Goal: Task Accomplishment & Management: Complete application form

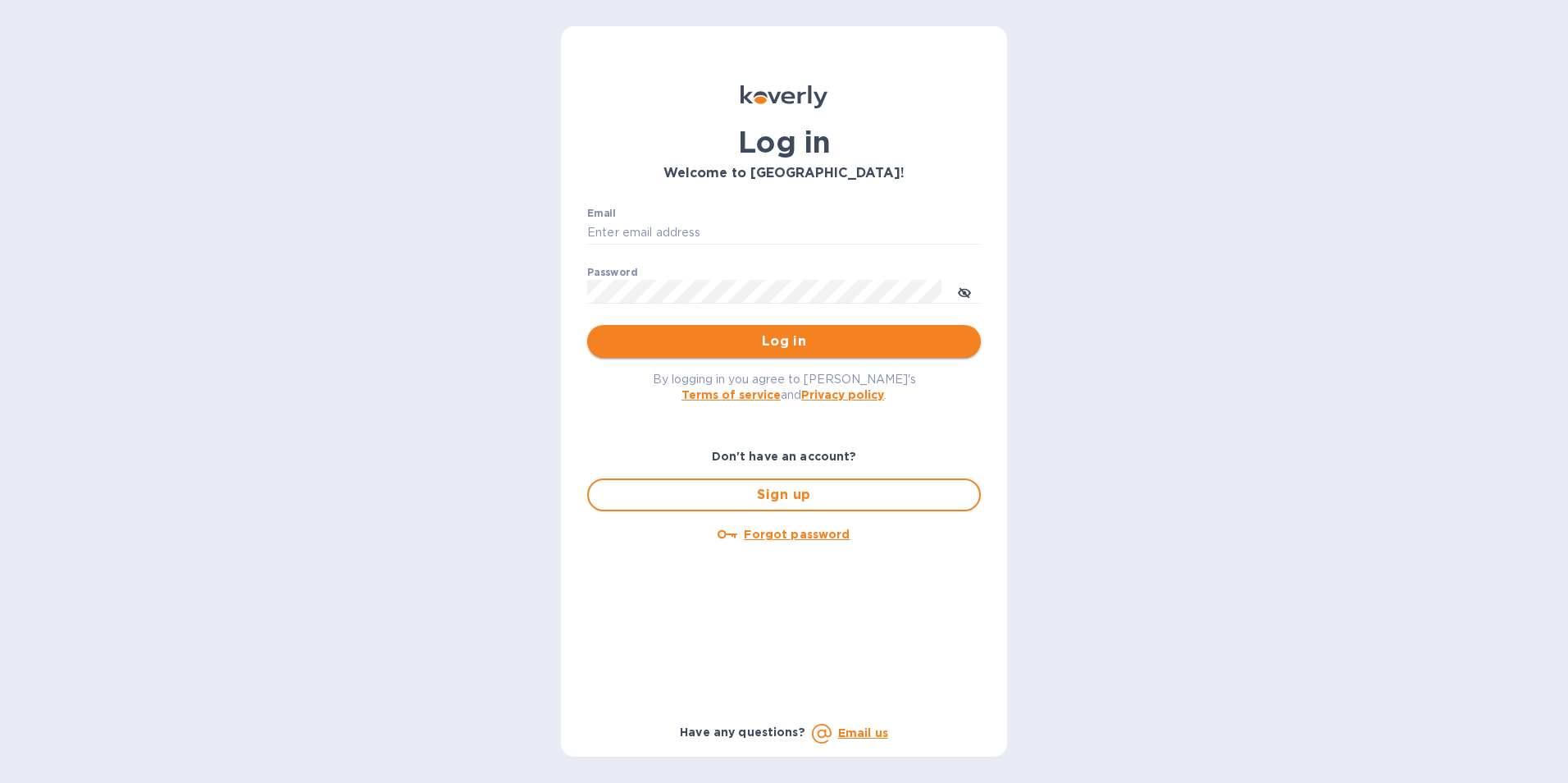
type input "[EMAIL_ADDRESS][DOMAIN_NAME]"
click at [716, 349] on span "Log in" at bounding box center [784, 341] width 368 height 20
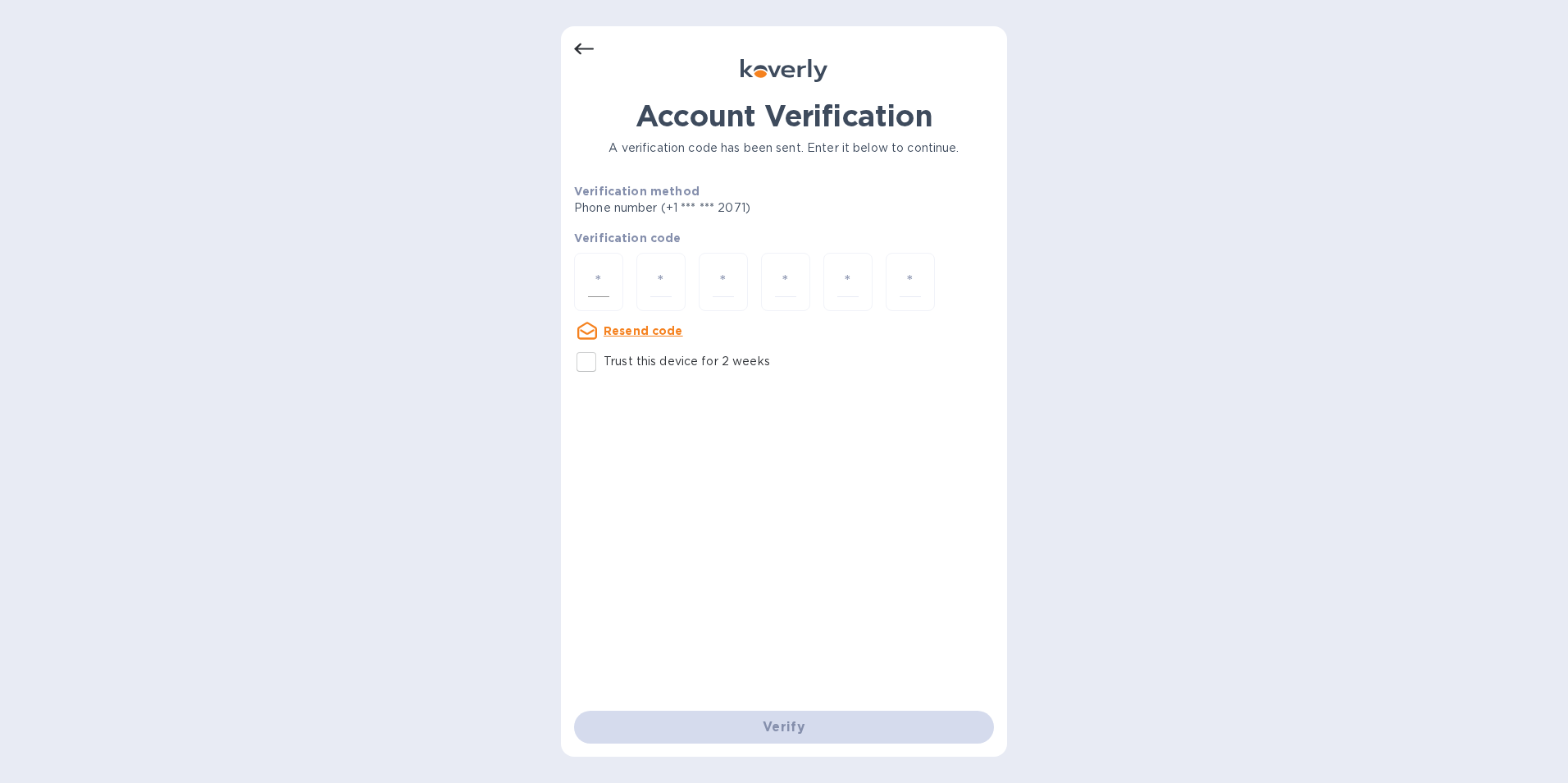
click at [611, 295] on div at bounding box center [598, 281] width 49 height 58
type input "3"
type input "5"
type input "3"
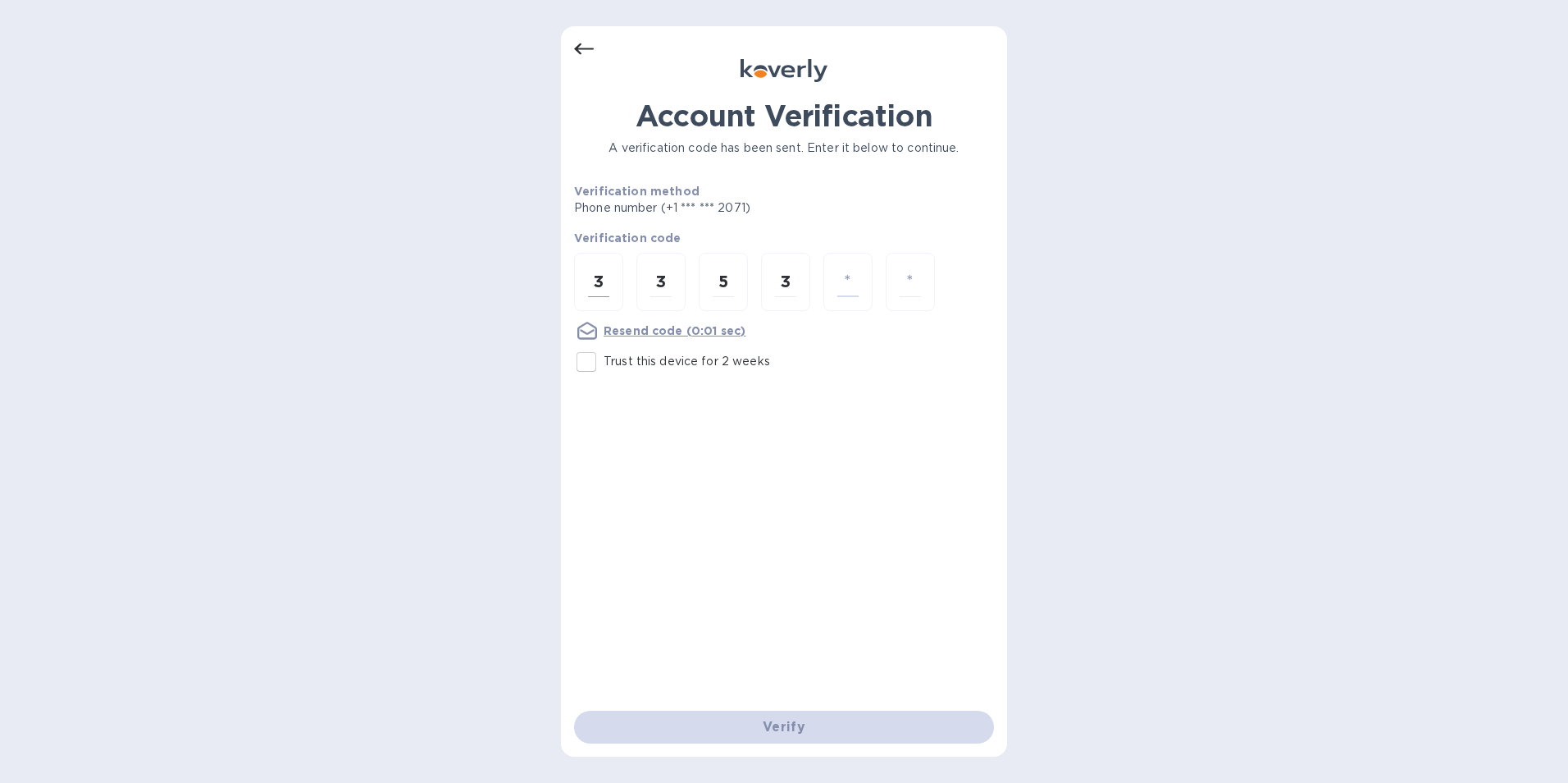
type input "7"
type input "5"
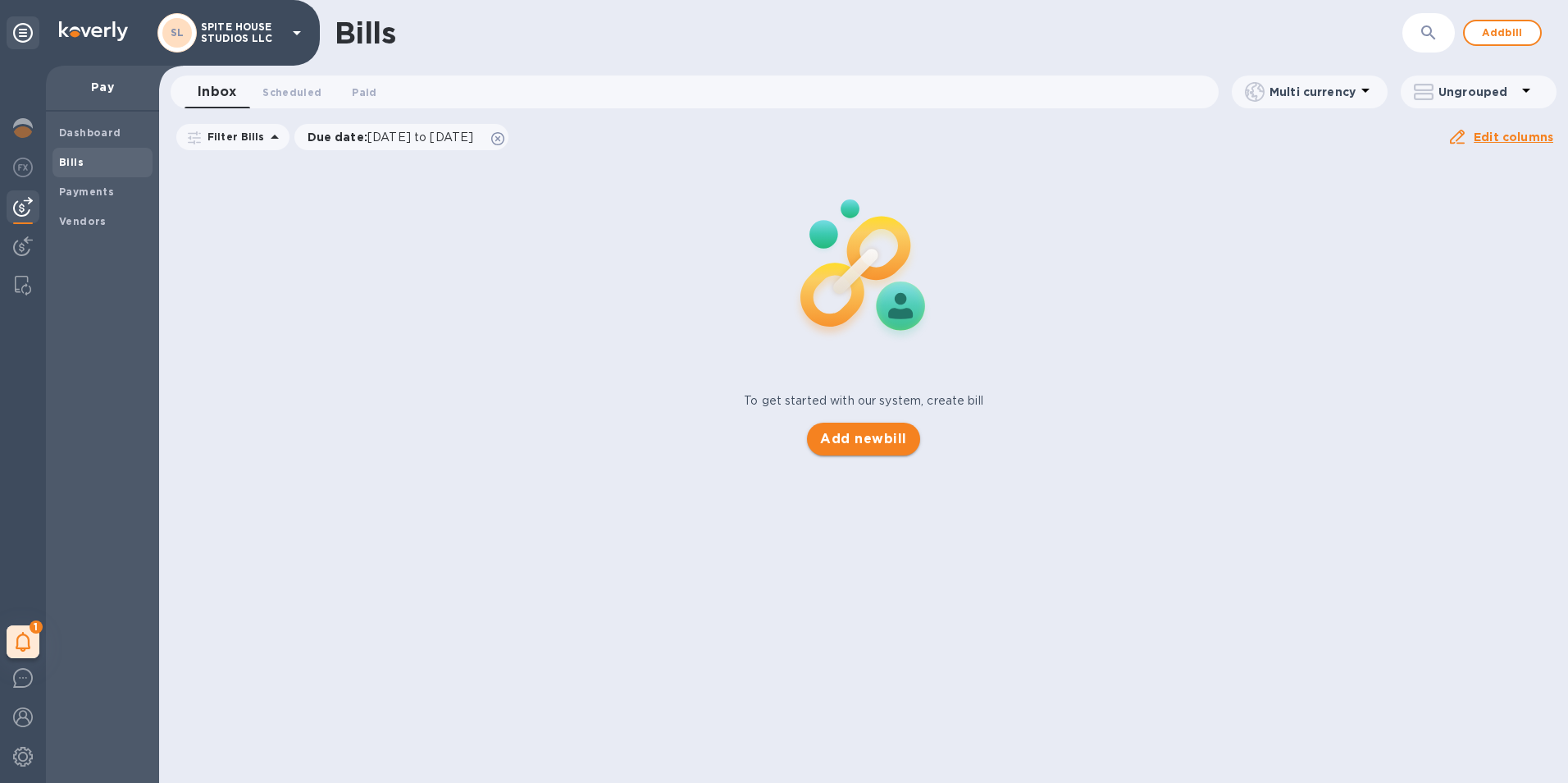
click at [897, 435] on span "Add new bill" at bounding box center [862, 439] width 86 height 20
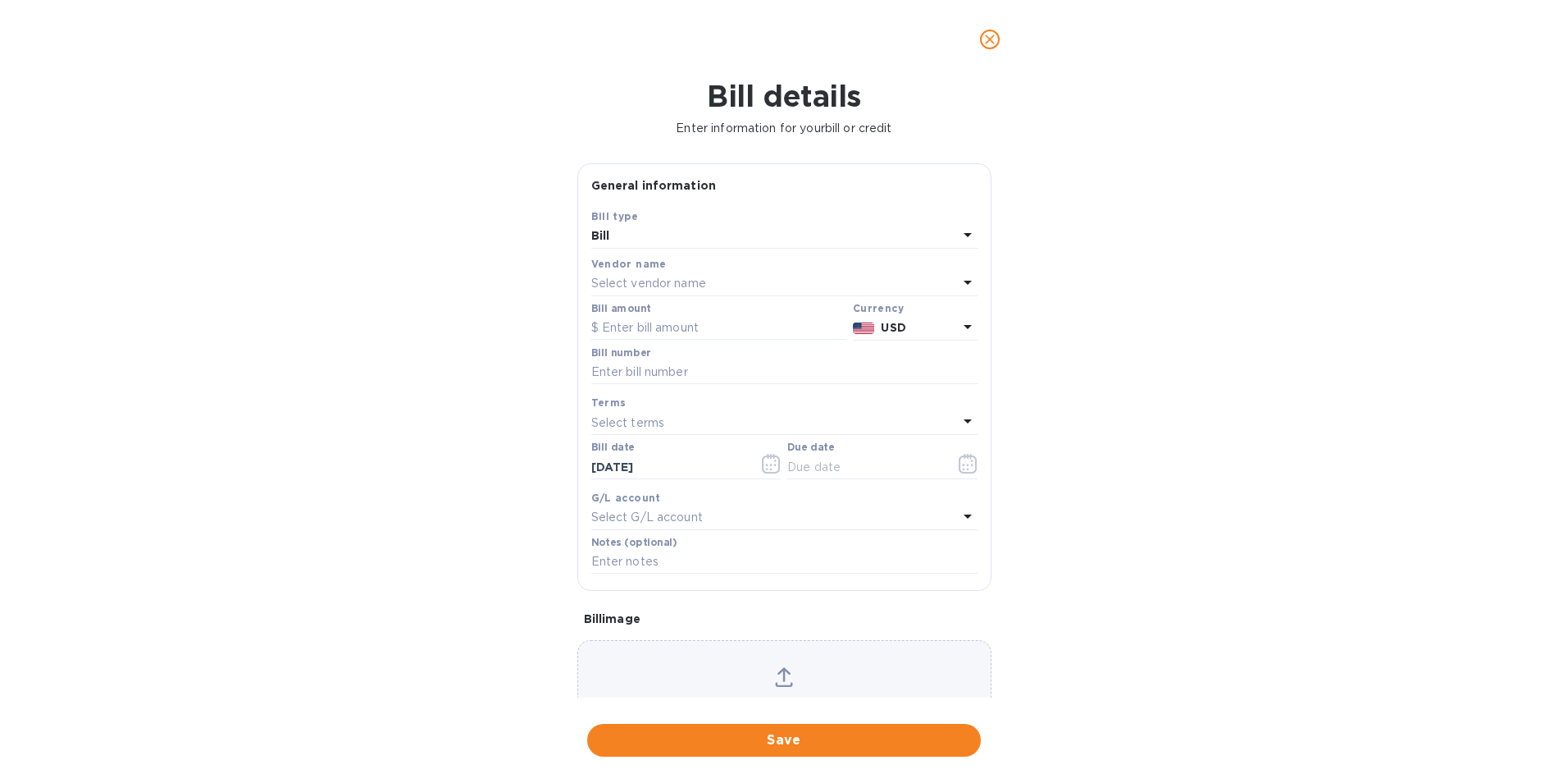
click at [759, 279] on div "Select vendor name" at bounding box center [774, 284] width 367 height 23
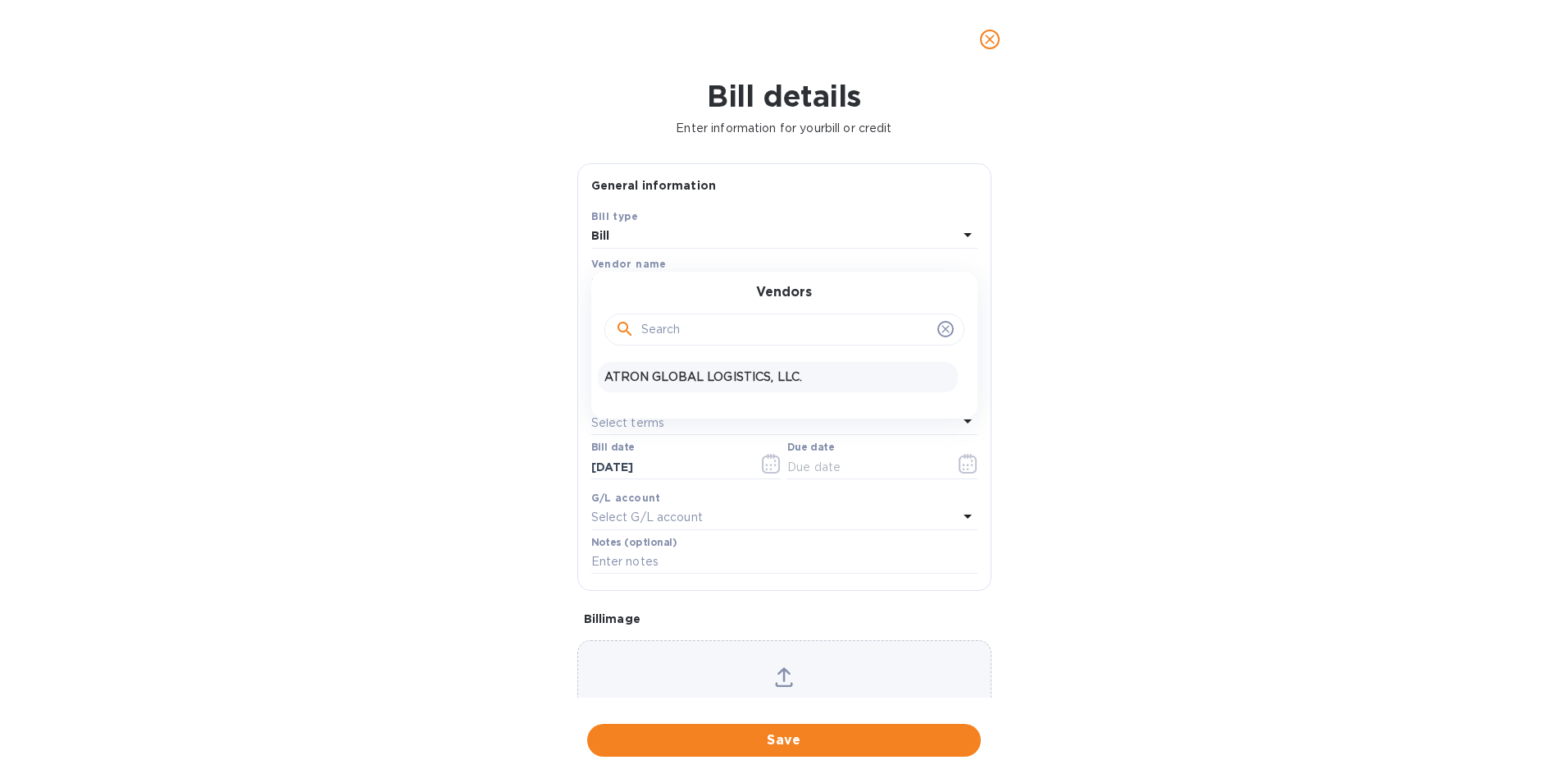
click at [745, 365] on div "ATRON GLOBAL LOGISTICS, LLC." at bounding box center [777, 376] width 360 height 30
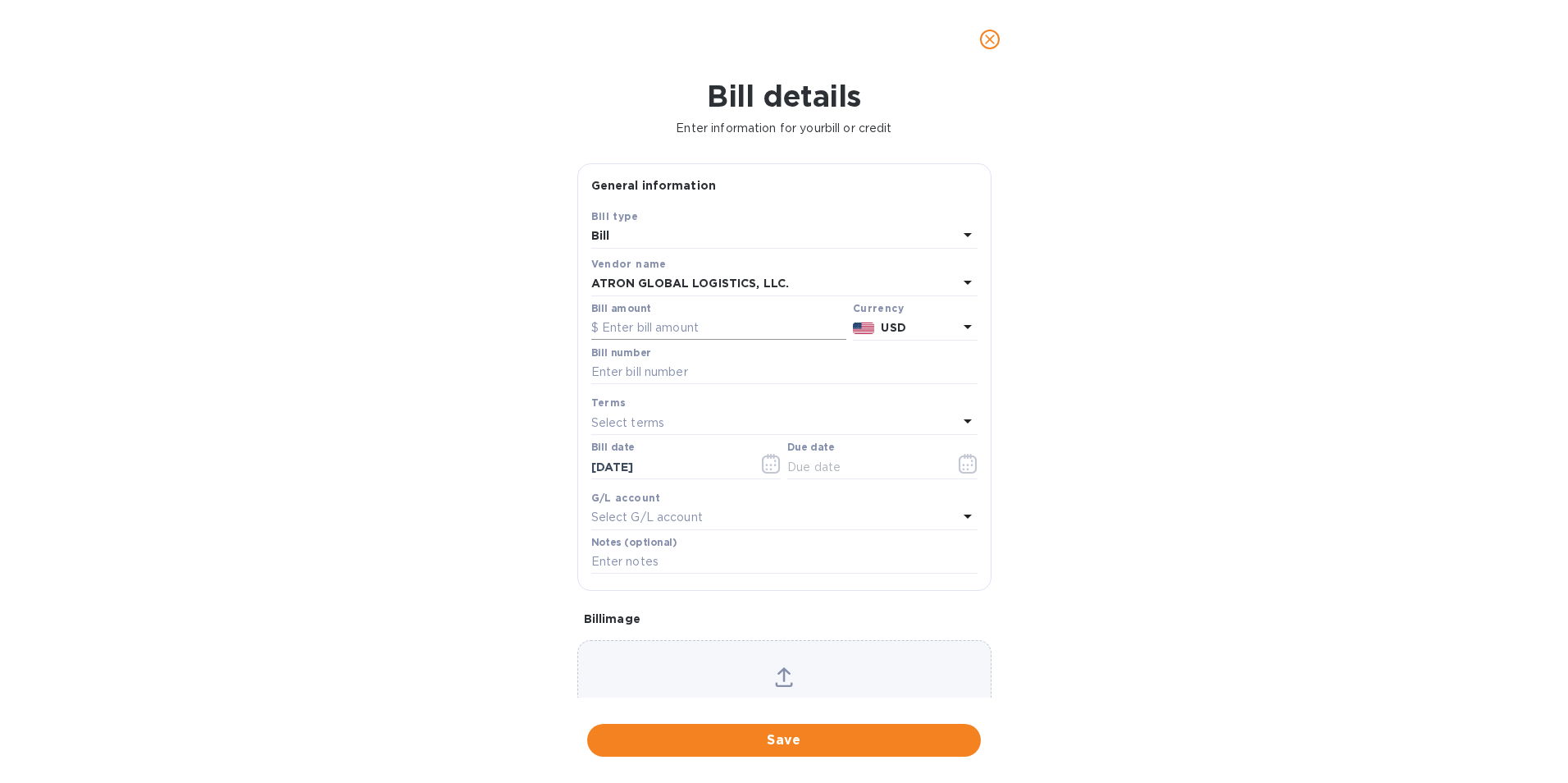
click at [674, 328] on input "text" at bounding box center [719, 328] width 255 height 24
paste input "18,346.89"
type input "18,346.89"
click at [704, 376] on input "text" at bounding box center [784, 372] width 387 height 24
paste input "S00002714"
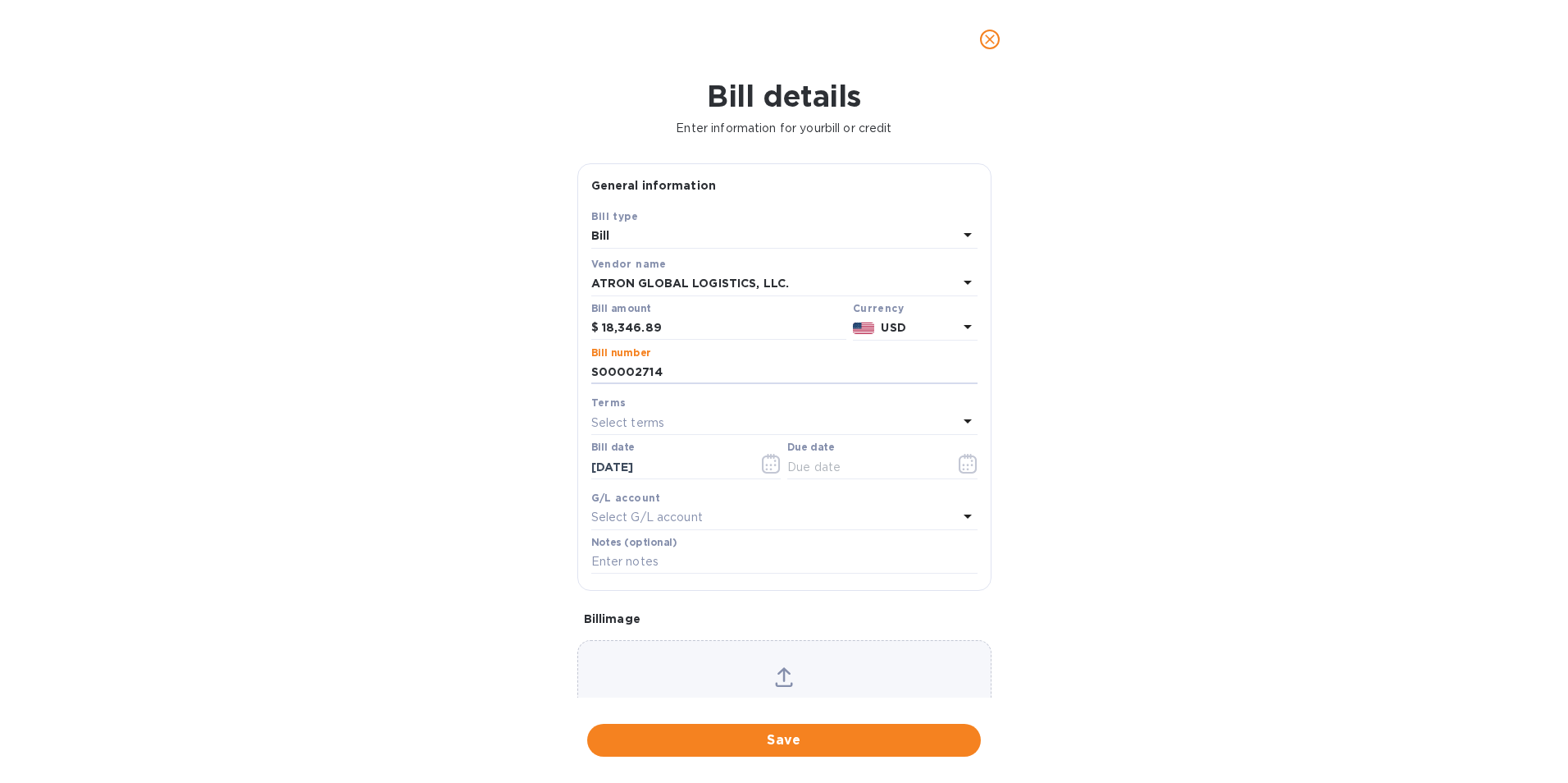
type input "S00002714"
click at [687, 407] on div "Terms" at bounding box center [784, 402] width 387 height 17
click at [704, 415] on div "Select terms" at bounding box center [774, 422] width 367 height 23
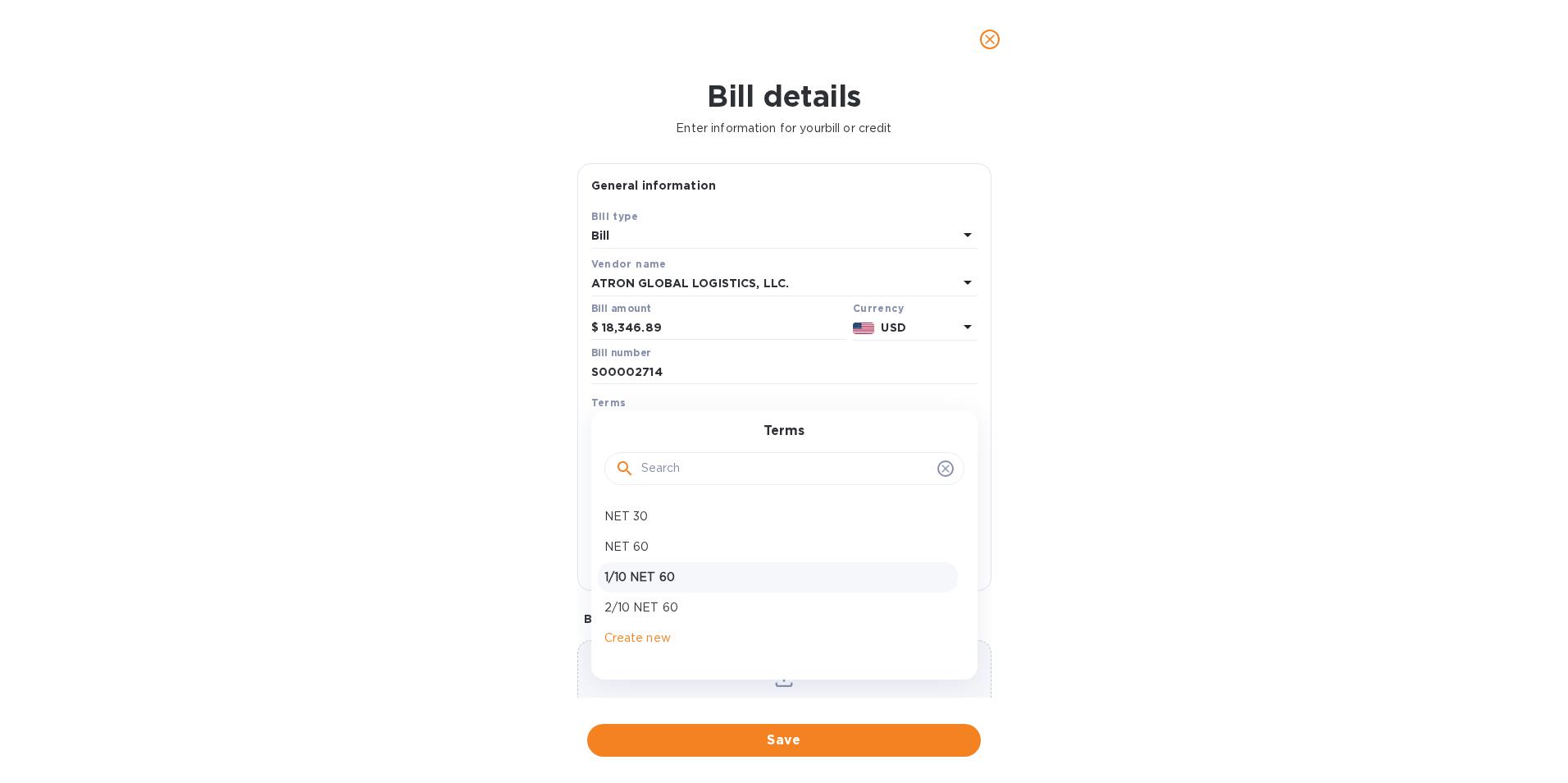
scroll to position [81, 0]
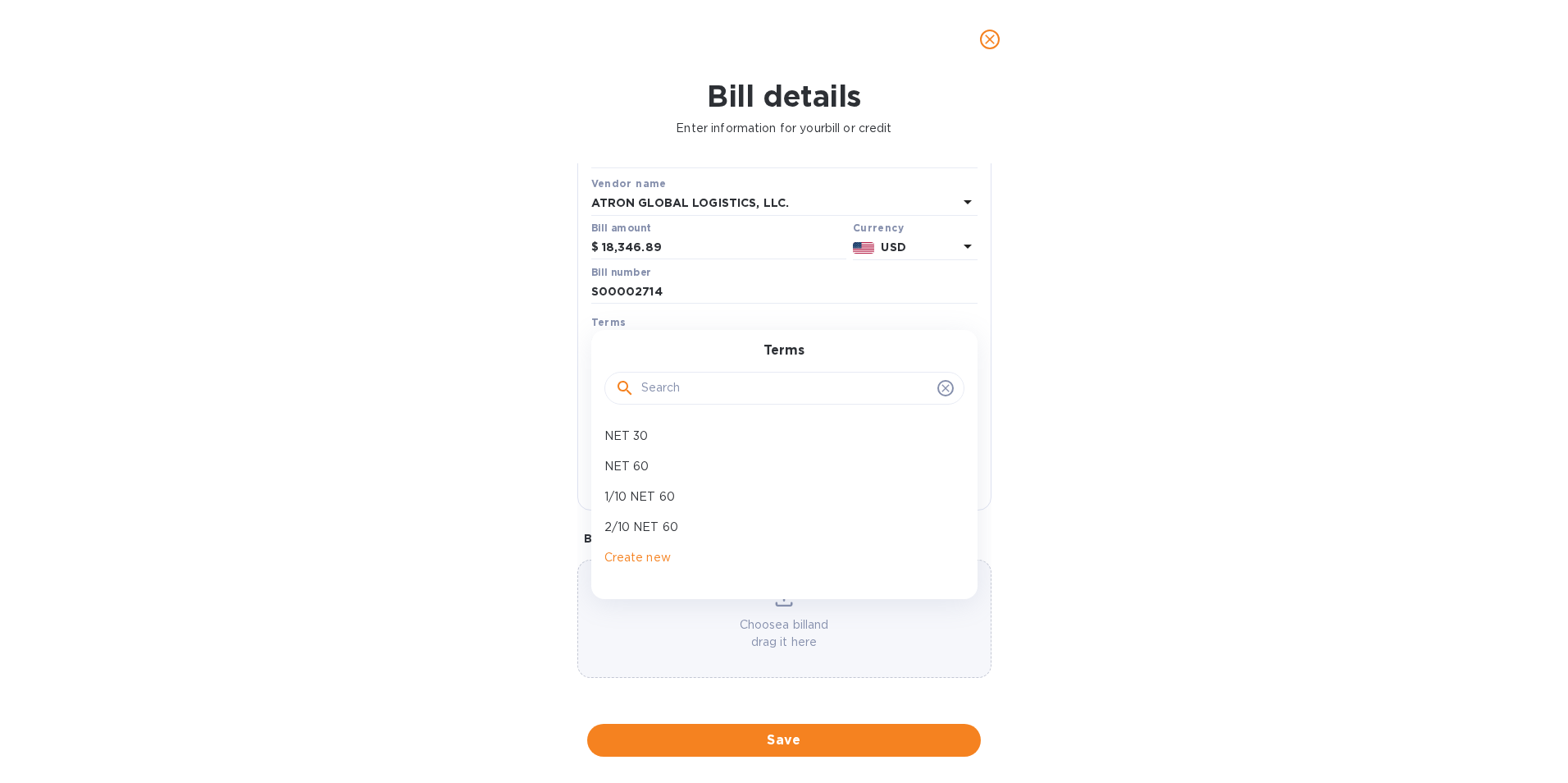
drag, startPoint x: 1043, startPoint y: 386, endPoint x: 969, endPoint y: 411, distance: 78.1
click at [1043, 388] on div "Bill details Enter information for your bill or credit General information Save…" at bounding box center [784, 431] width 1568 height 704
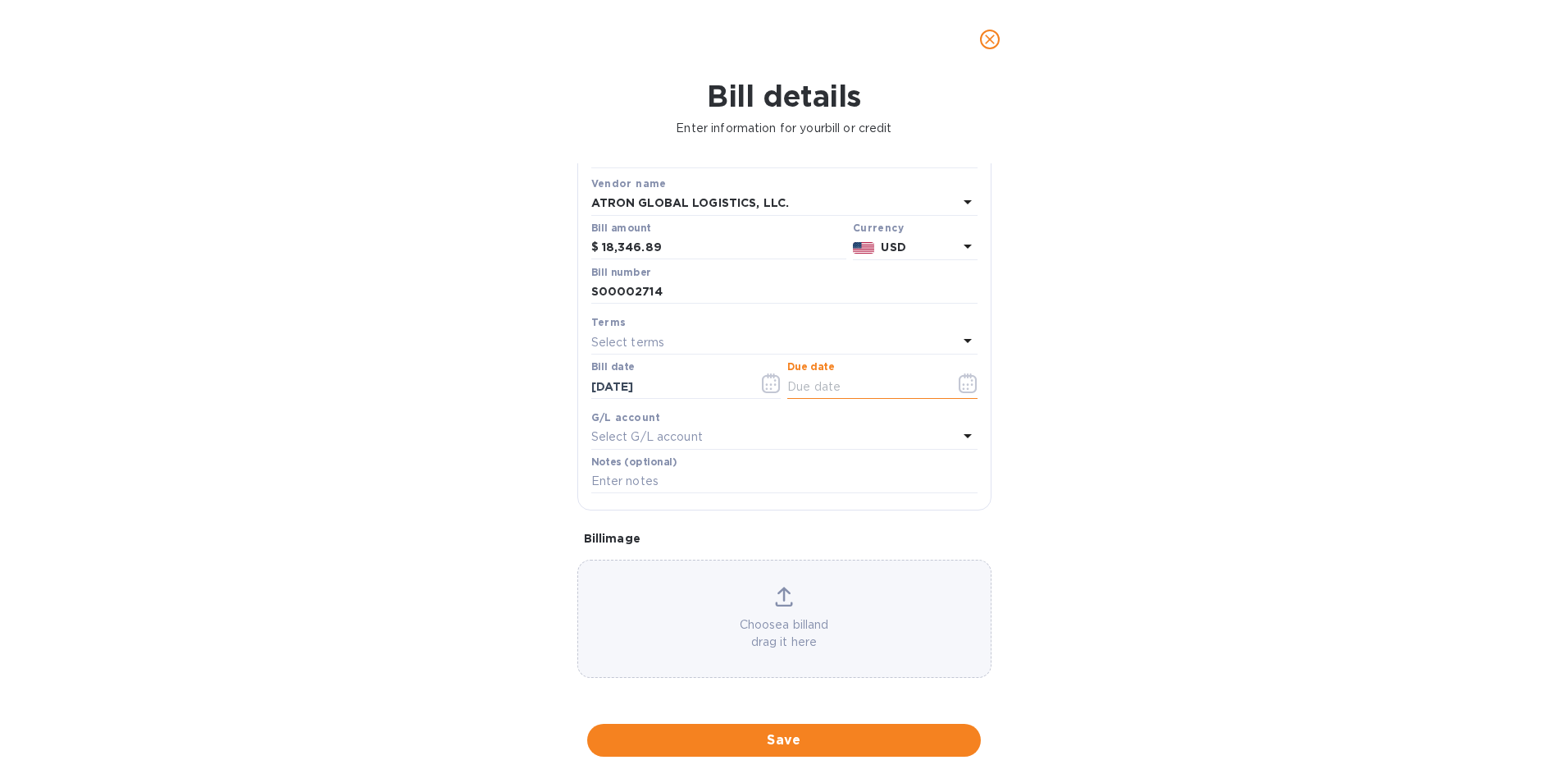
click at [823, 392] on input "text" at bounding box center [864, 386] width 155 height 24
click at [812, 388] on input "[DATE]" at bounding box center [864, 386] width 155 height 24
click at [818, 388] on input "[DATE]" at bounding box center [864, 386] width 155 height 24
type input "[DATE]"
click at [732, 438] on div "Select G/L account" at bounding box center [774, 437] width 367 height 23
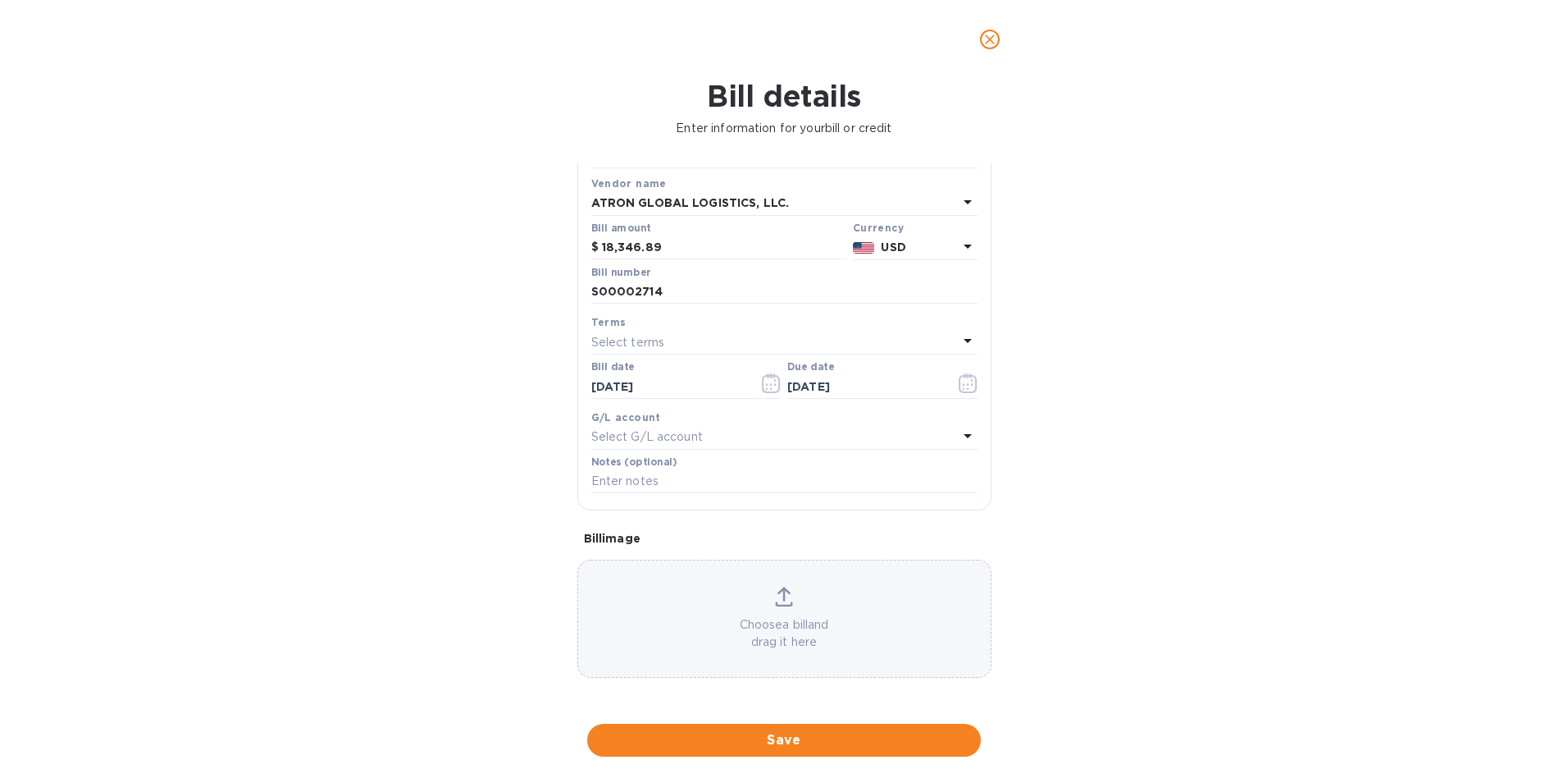
click at [737, 418] on div "G/L account" at bounding box center [784, 417] width 387 height 17
click at [809, 743] on span "Save" at bounding box center [784, 740] width 368 height 20
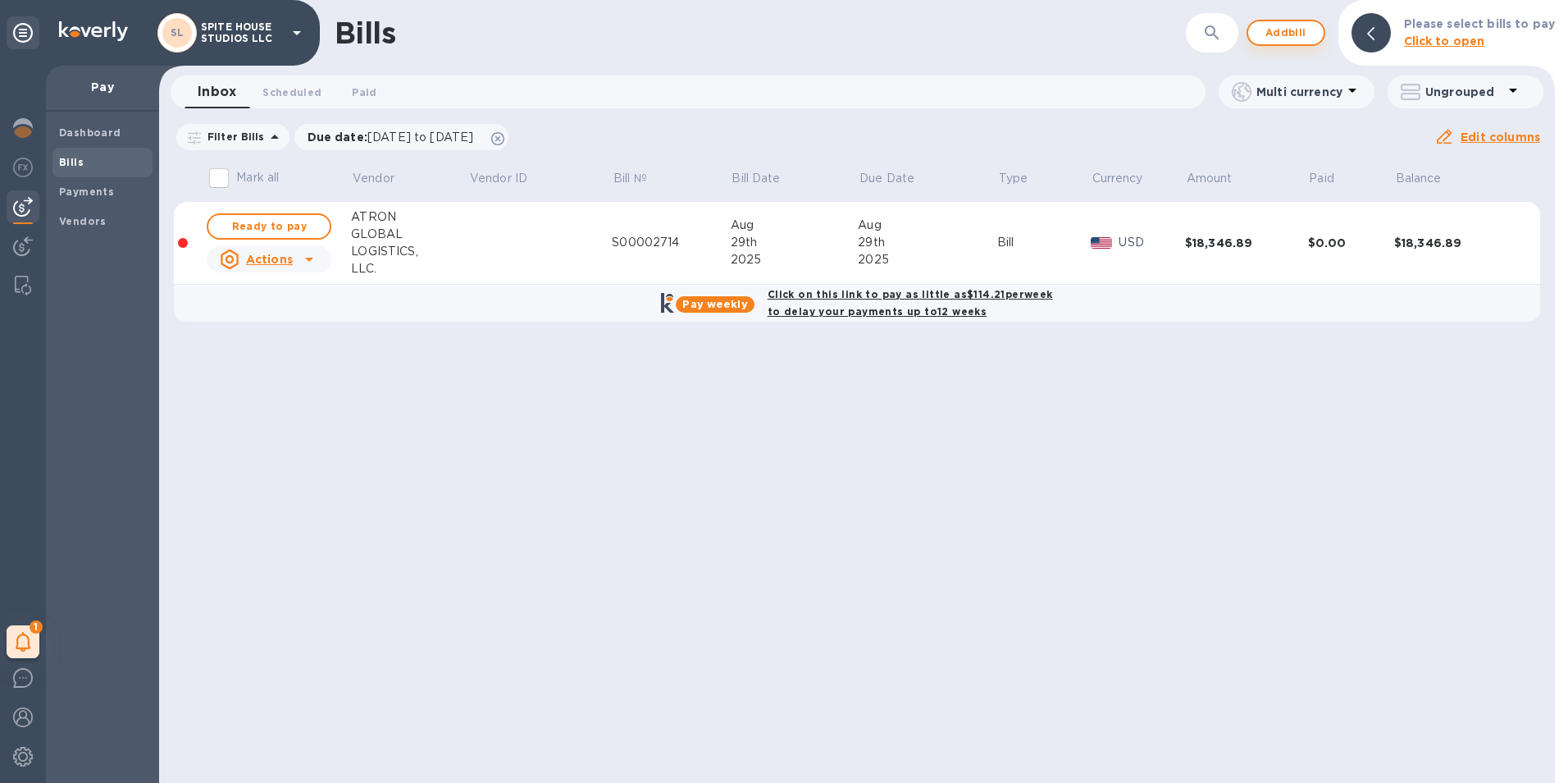
click at [1317, 36] on button "Add bill" at bounding box center [1285, 33] width 79 height 26
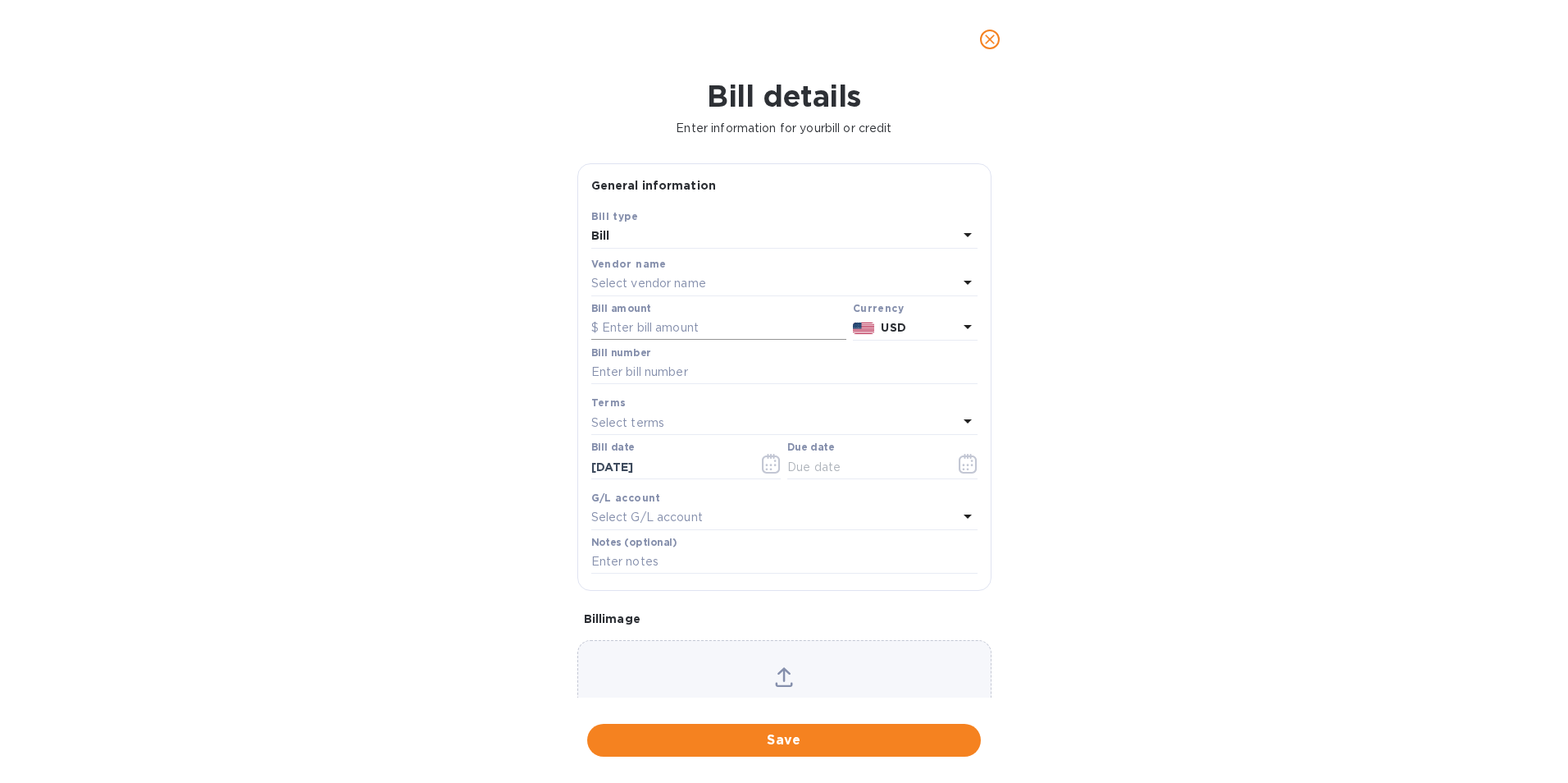
click at [738, 340] on input "text" at bounding box center [719, 328] width 255 height 24
paste input "3,568.86"
type input "3,568.86"
click at [731, 285] on div "Select vendor name" at bounding box center [774, 284] width 367 height 23
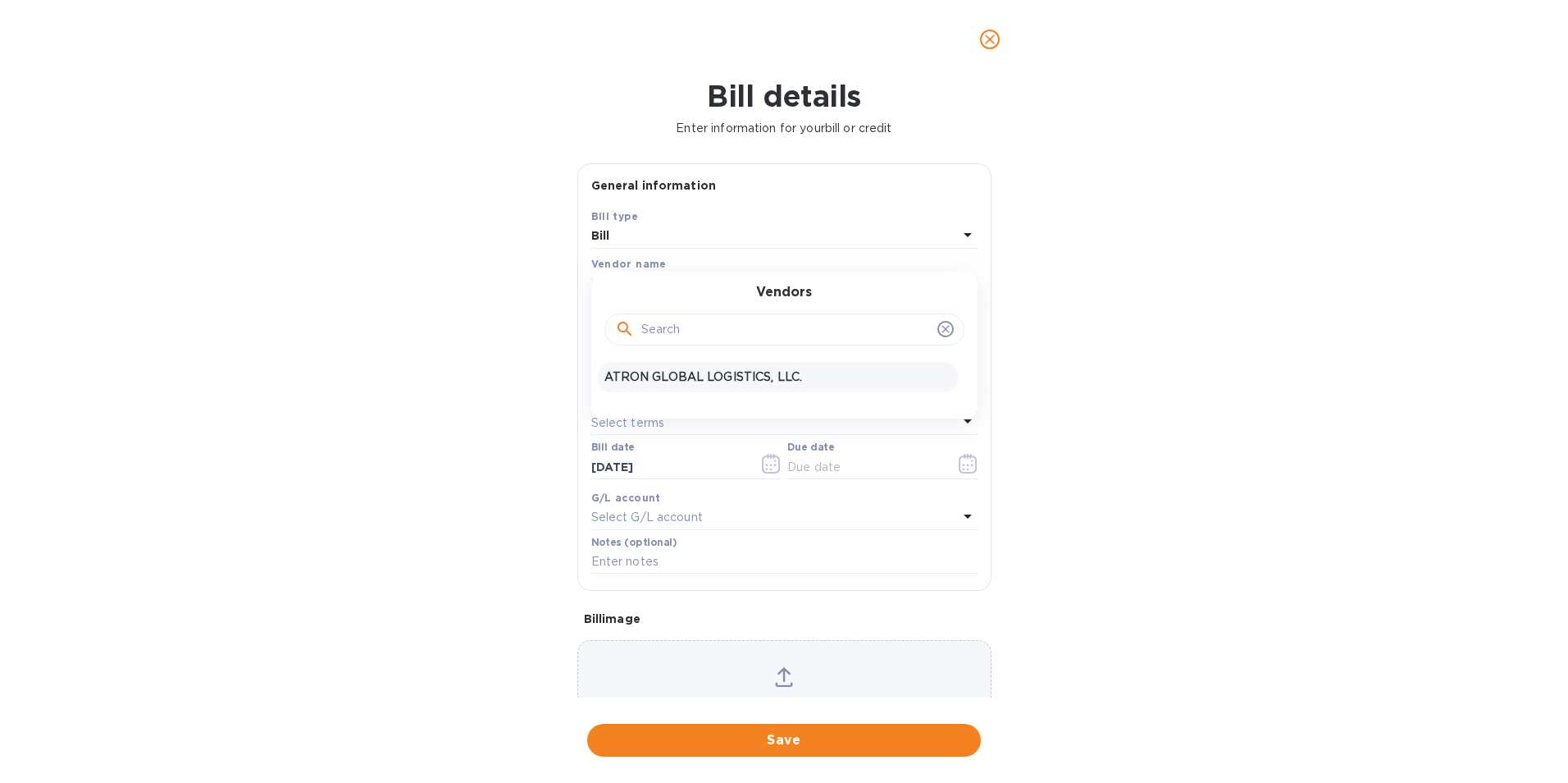
click at [739, 365] on div "ATRON GLOBAL LOGISTICS, LLC." at bounding box center [777, 376] width 360 height 30
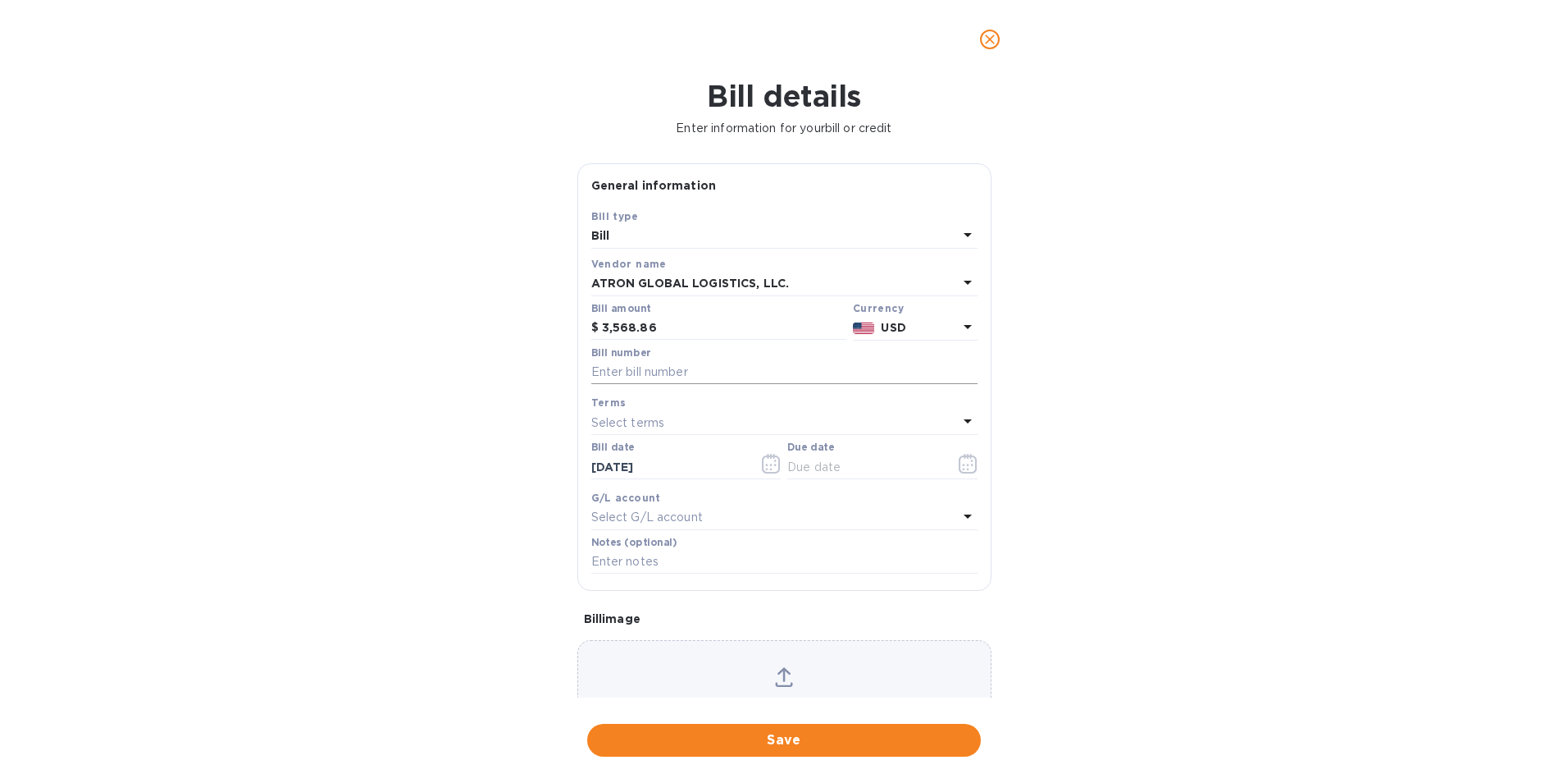
click at [713, 366] on input "text" at bounding box center [784, 372] width 387 height 24
type input "S00002714"
type input "[DATE]"
type input "S00002713"
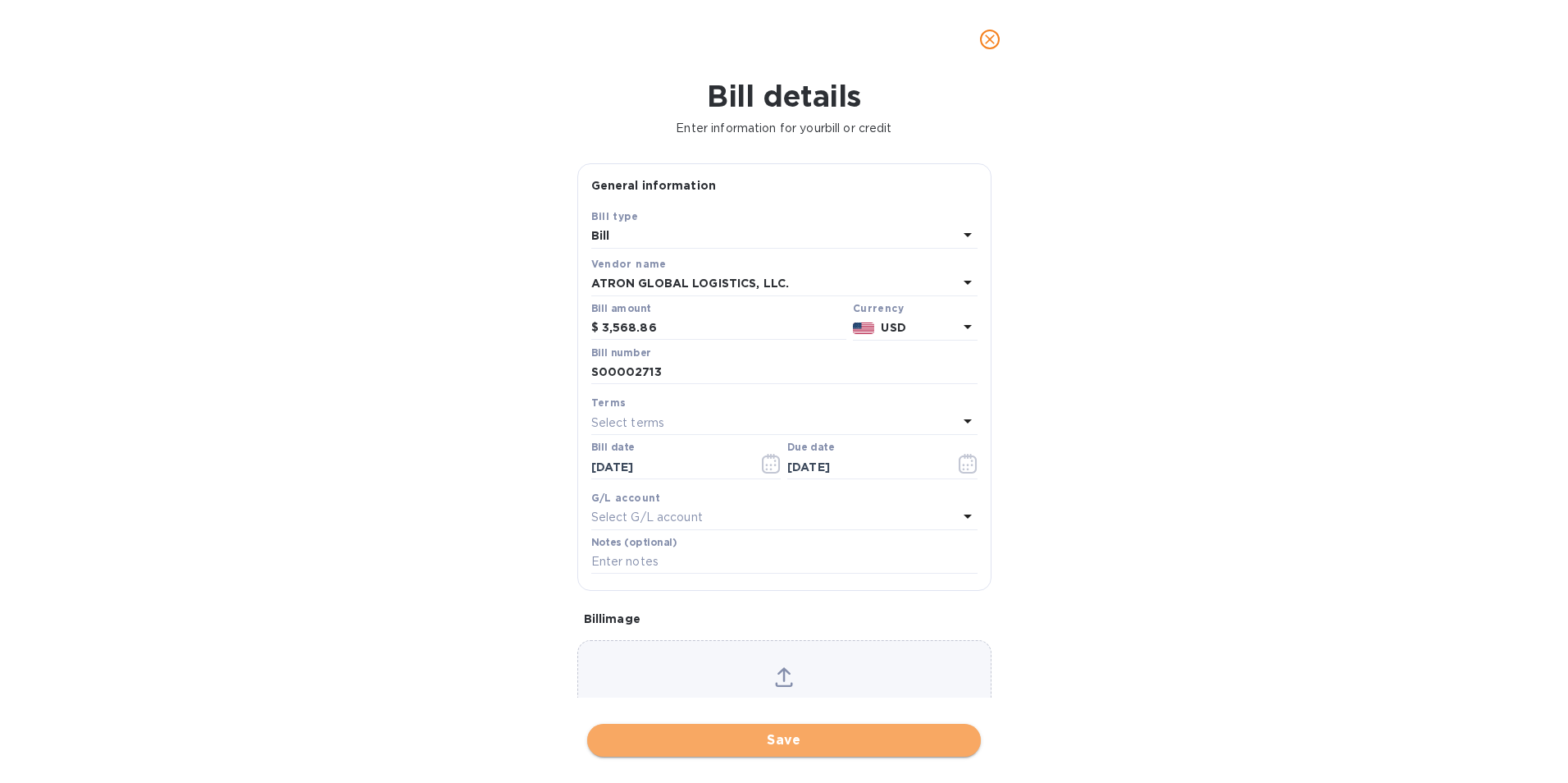
click at [868, 743] on span "Save" at bounding box center [784, 740] width 368 height 20
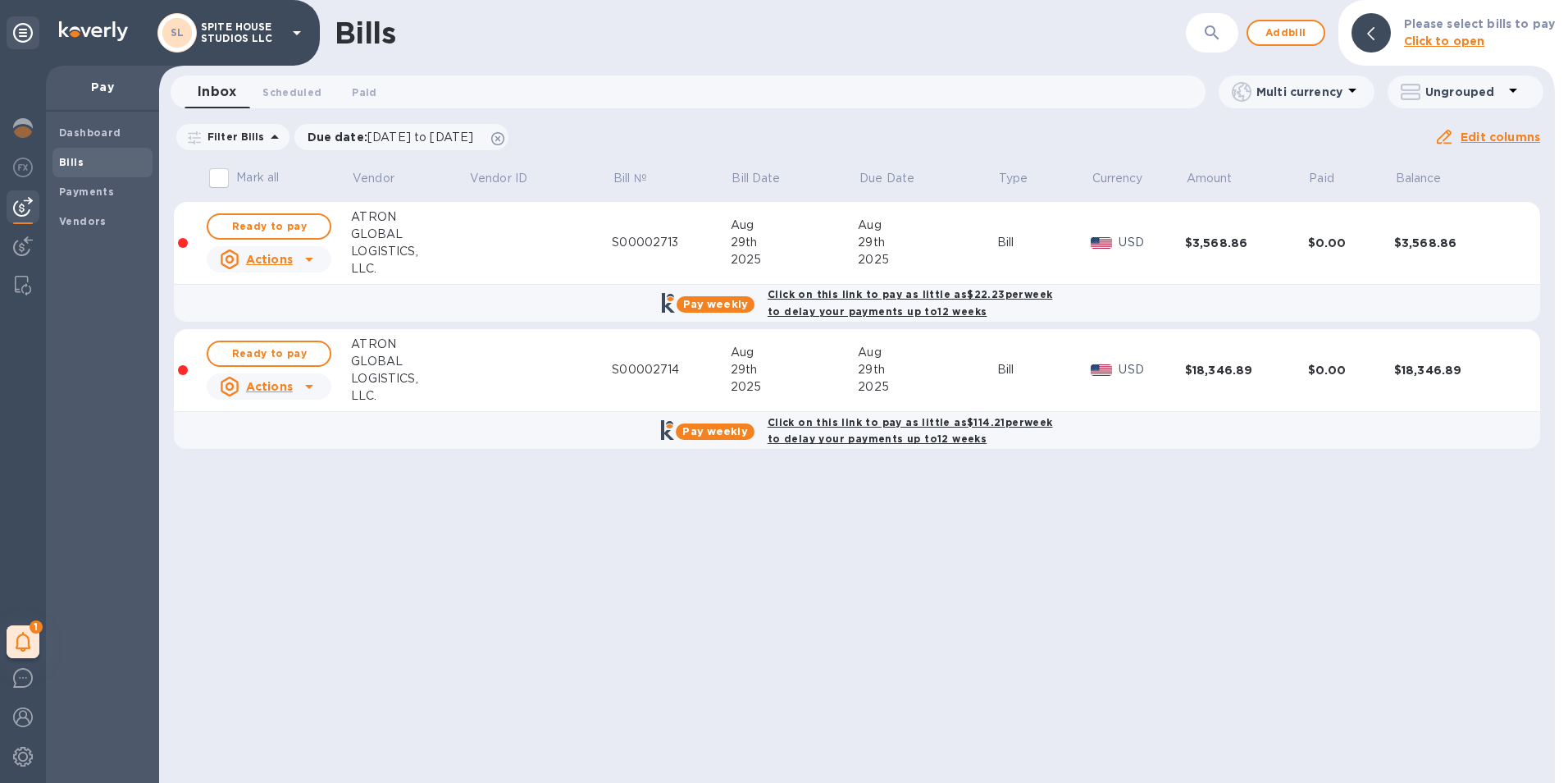
click at [845, 297] on b "Click on this link to pay as little as $22.23 per week to delay your payments u…" at bounding box center [910, 303] width 284 height 29
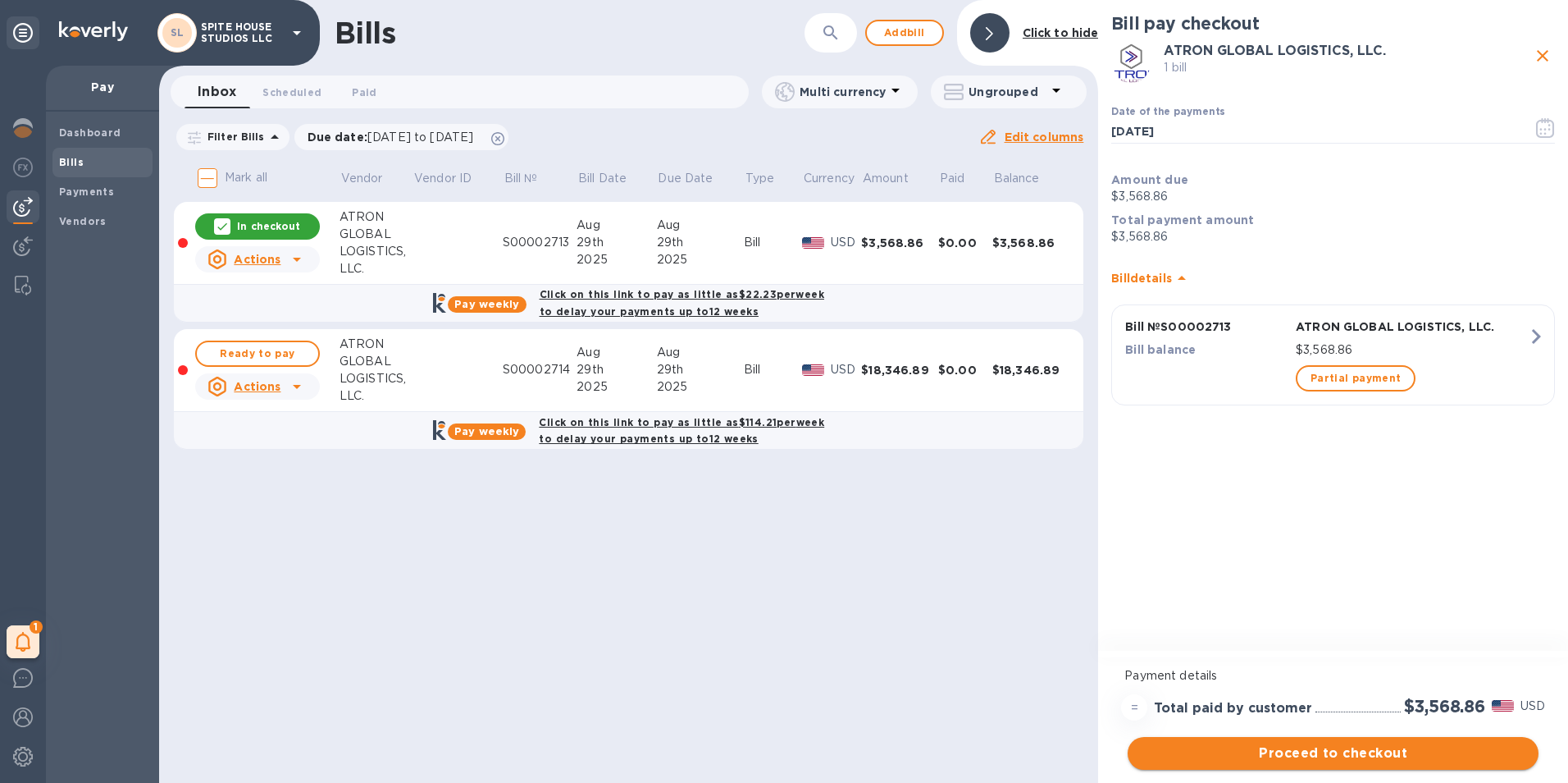
click at [1353, 750] on span "Proceed to checkout" at bounding box center [1333, 753] width 385 height 20
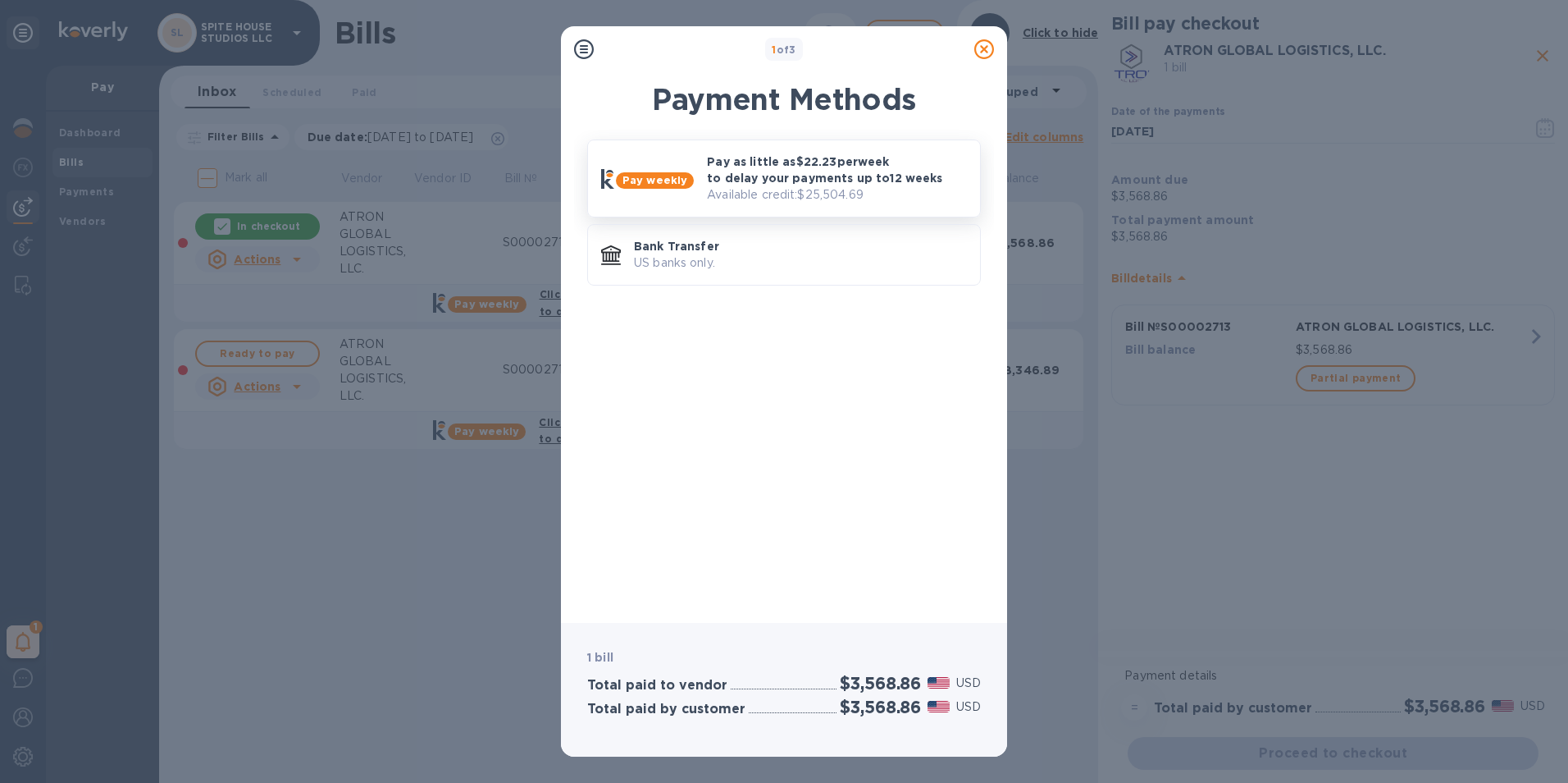
click at [751, 176] on p "Pay as little as $22.23 per week to delay your payments up to 12 weeks" at bounding box center [837, 170] width 260 height 33
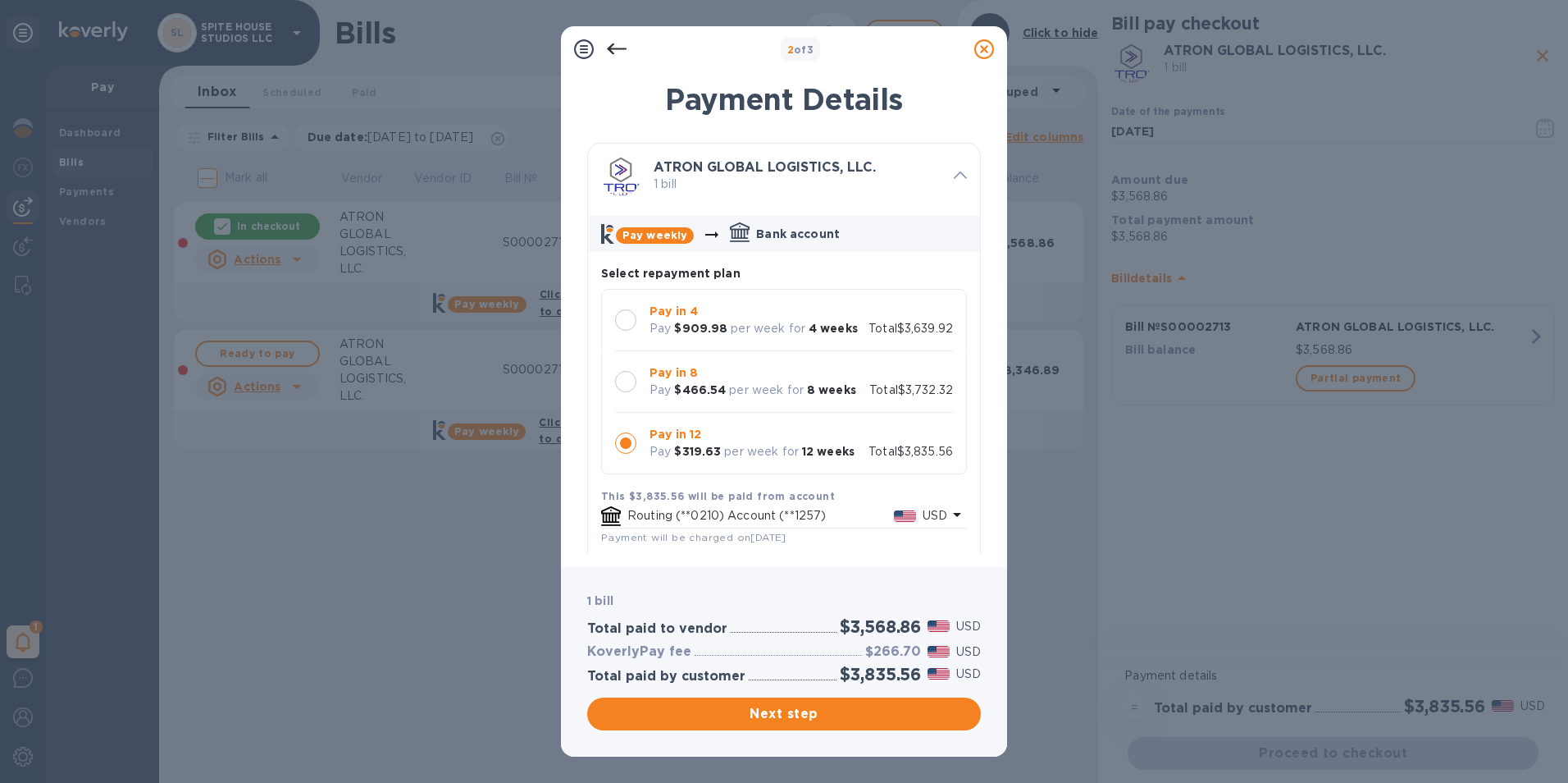
drag, startPoint x: 992, startPoint y: 50, endPoint x: 1012, endPoint y: 74, distance: 31.2
click at [992, 50] on icon at bounding box center [984, 49] width 20 height 20
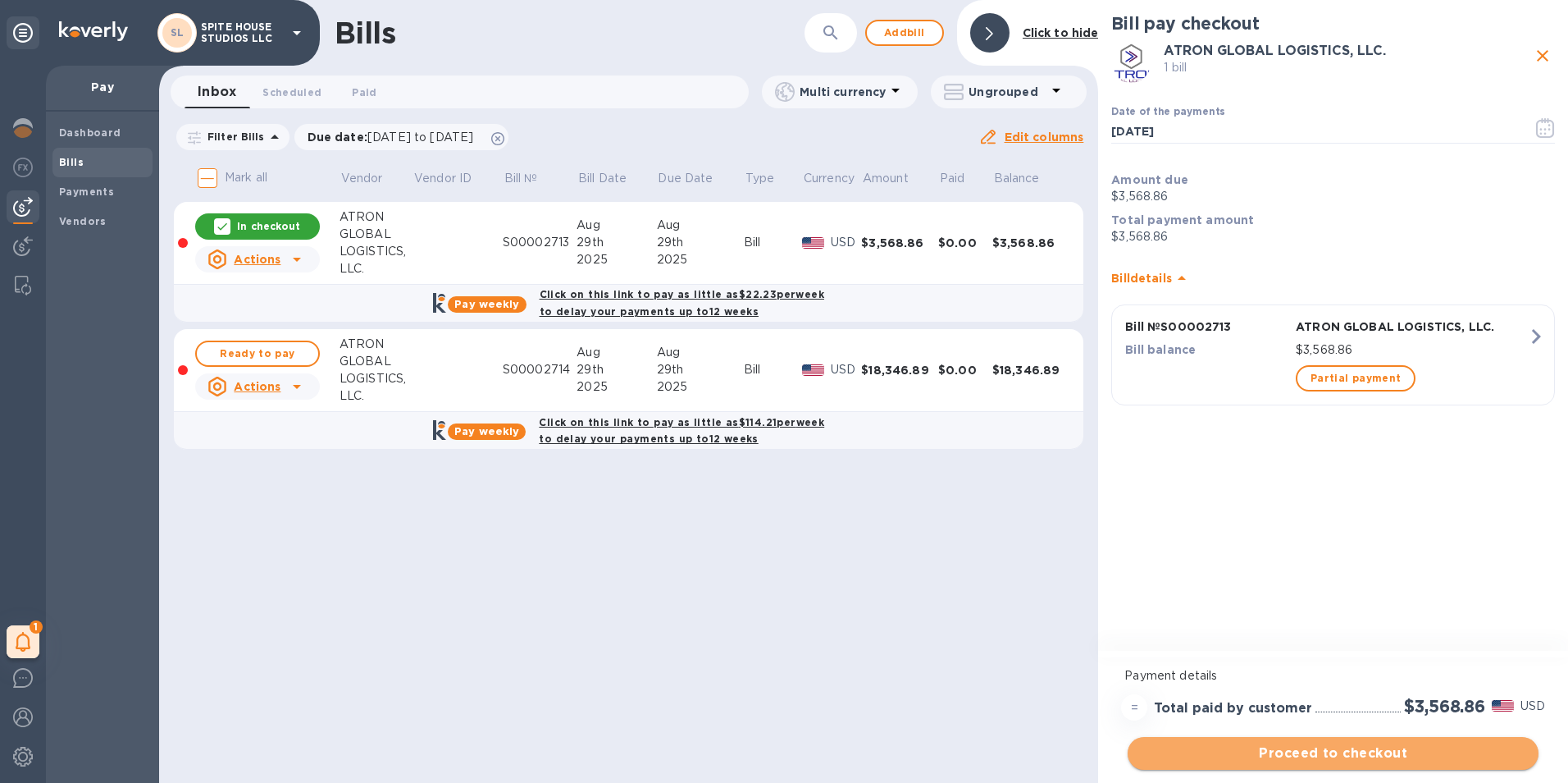
click at [1396, 759] on span "Proceed to checkout" at bounding box center [1333, 753] width 385 height 20
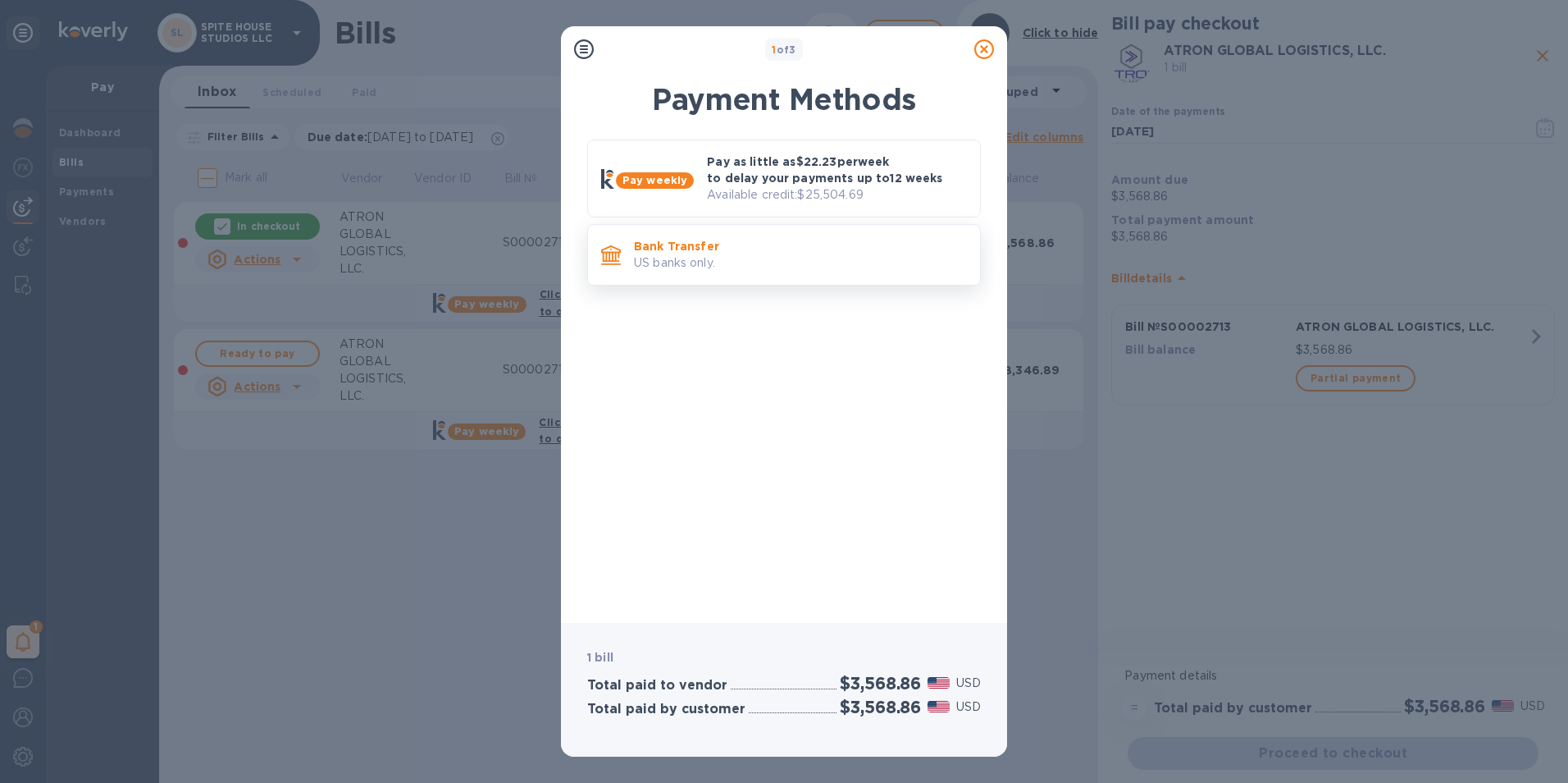
click at [769, 267] on p "US banks only." at bounding box center [800, 263] width 333 height 17
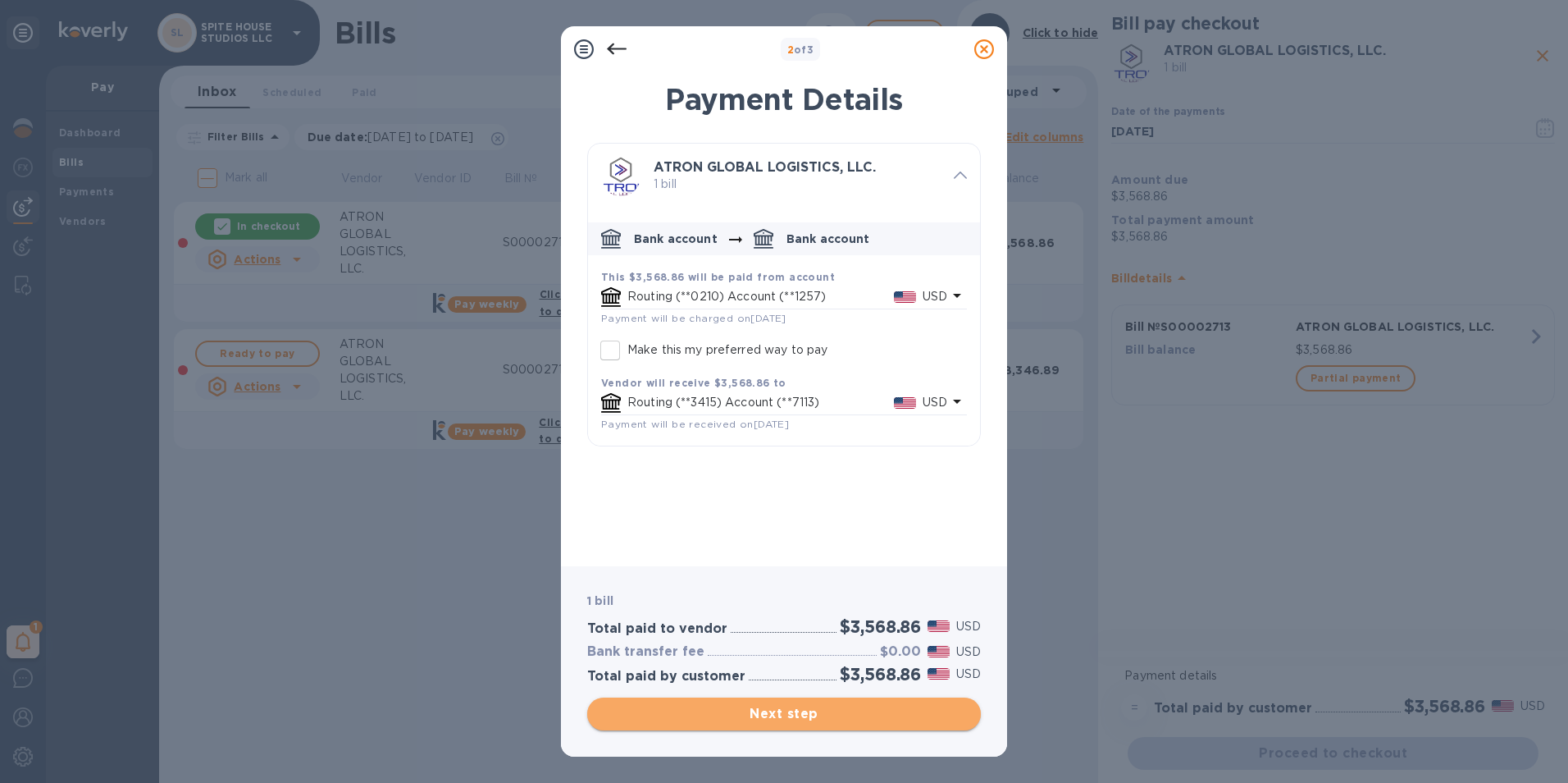
click at [839, 715] on span "Next step" at bounding box center [784, 714] width 368 height 20
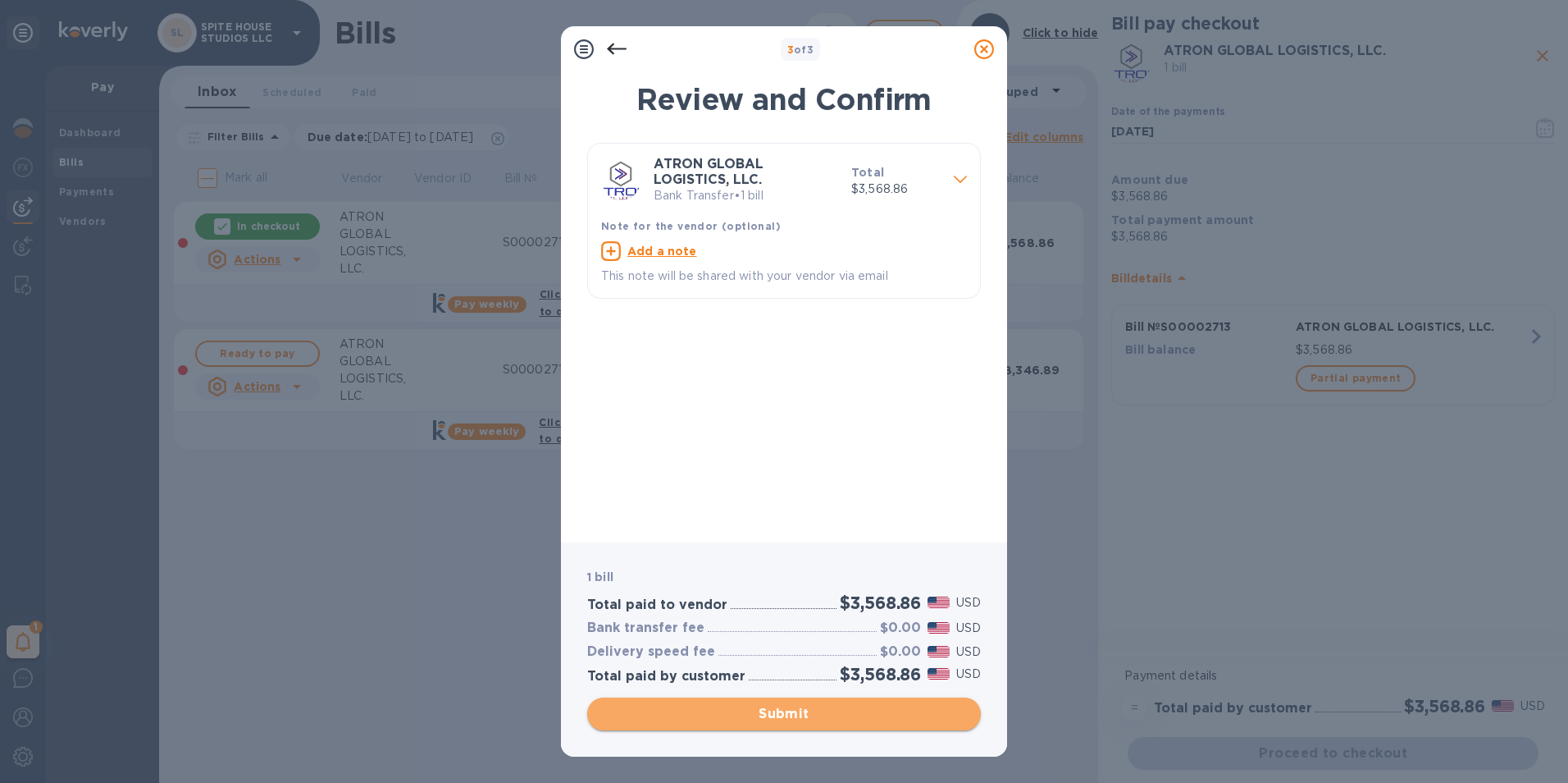
click at [839, 715] on span "Submit" at bounding box center [784, 714] width 368 height 20
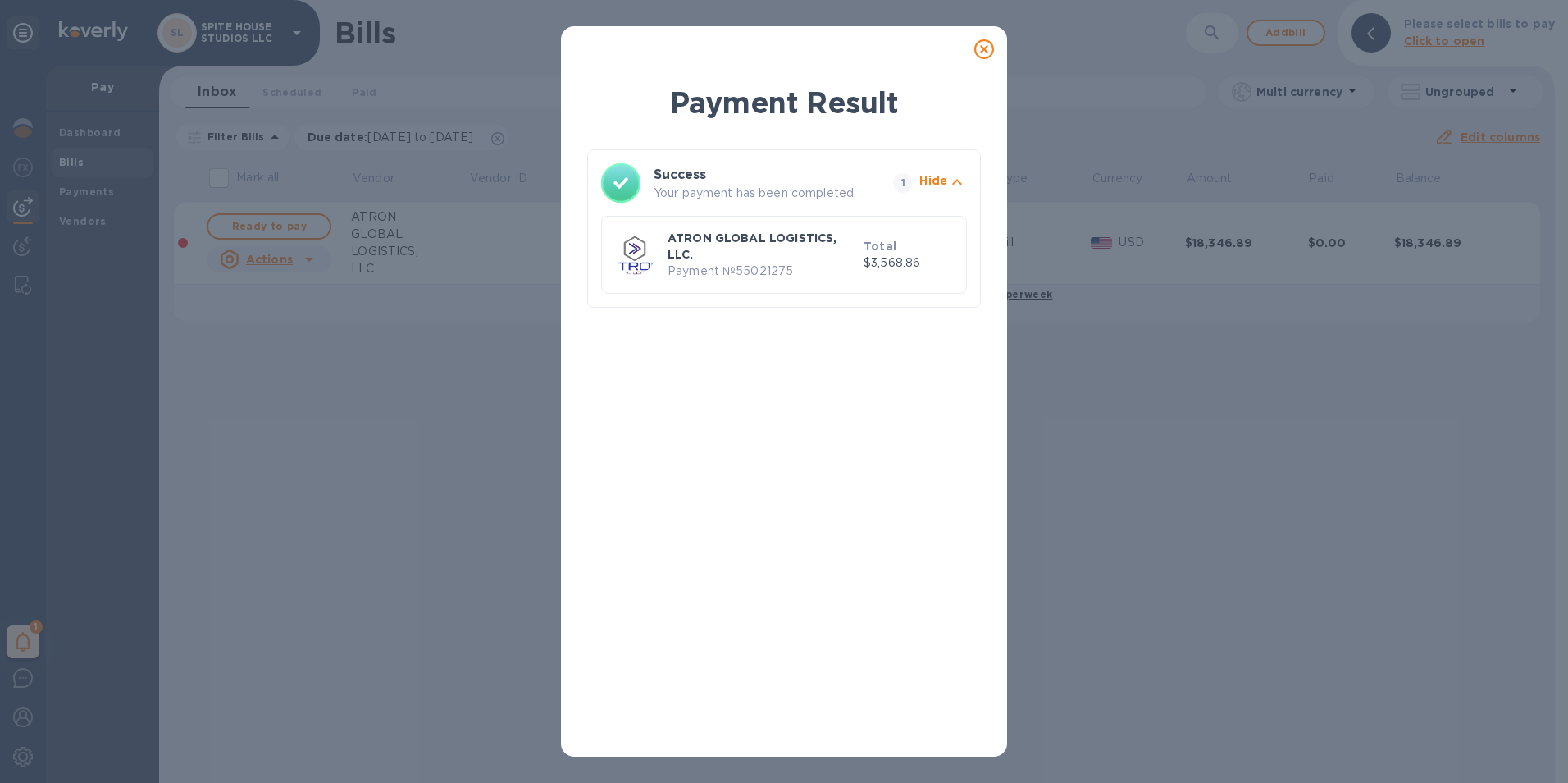
click at [992, 45] on icon at bounding box center [984, 49] width 20 height 20
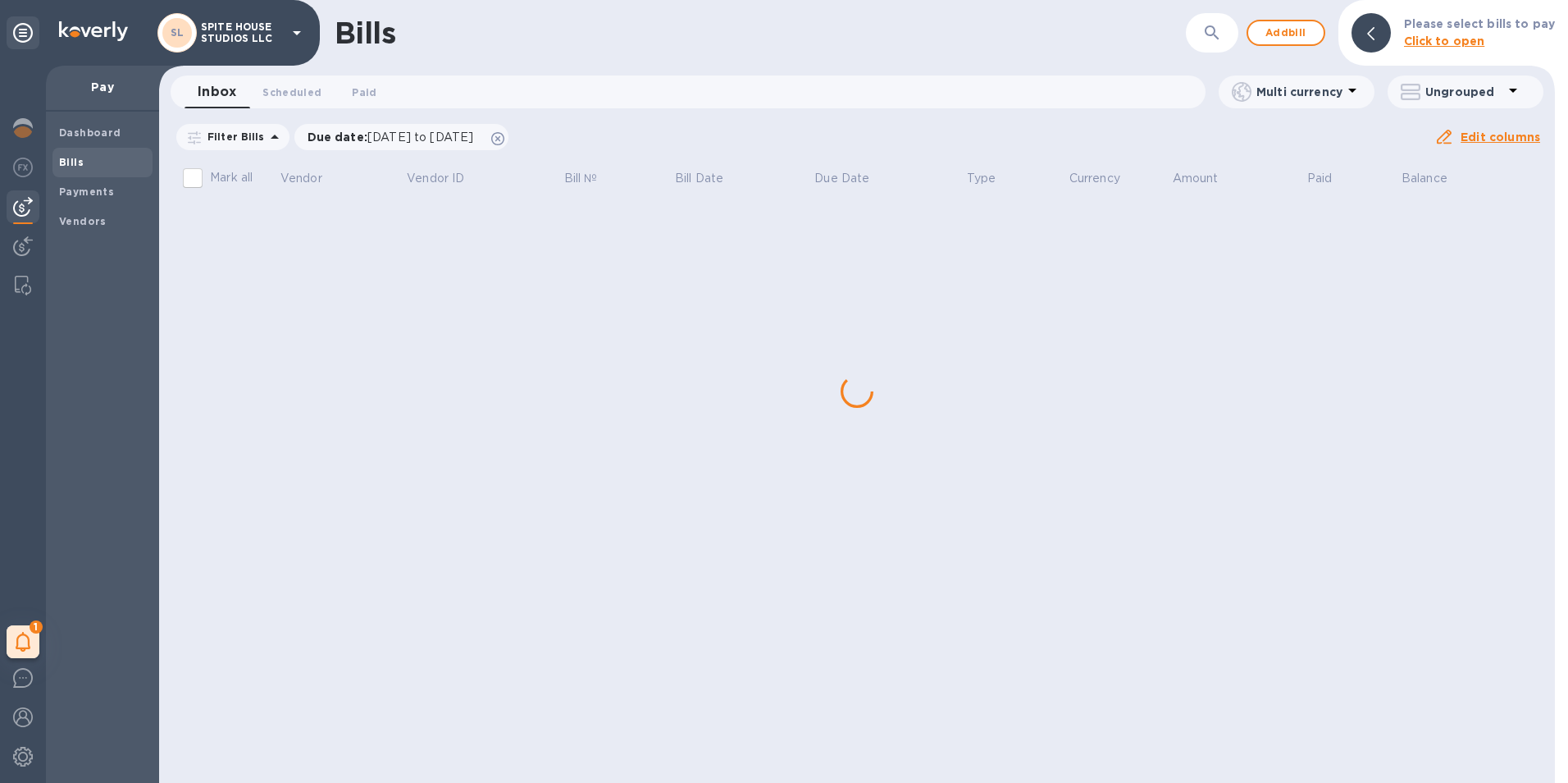
drag, startPoint x: 659, startPoint y: 238, endPoint x: 642, endPoint y: 246, distance: 18.8
click at [656, 239] on div "Bills ​ Add bill Please select bills to pay Click to open Inbox 0 Scheduled 0 P…" at bounding box center [857, 391] width 1396 height 783
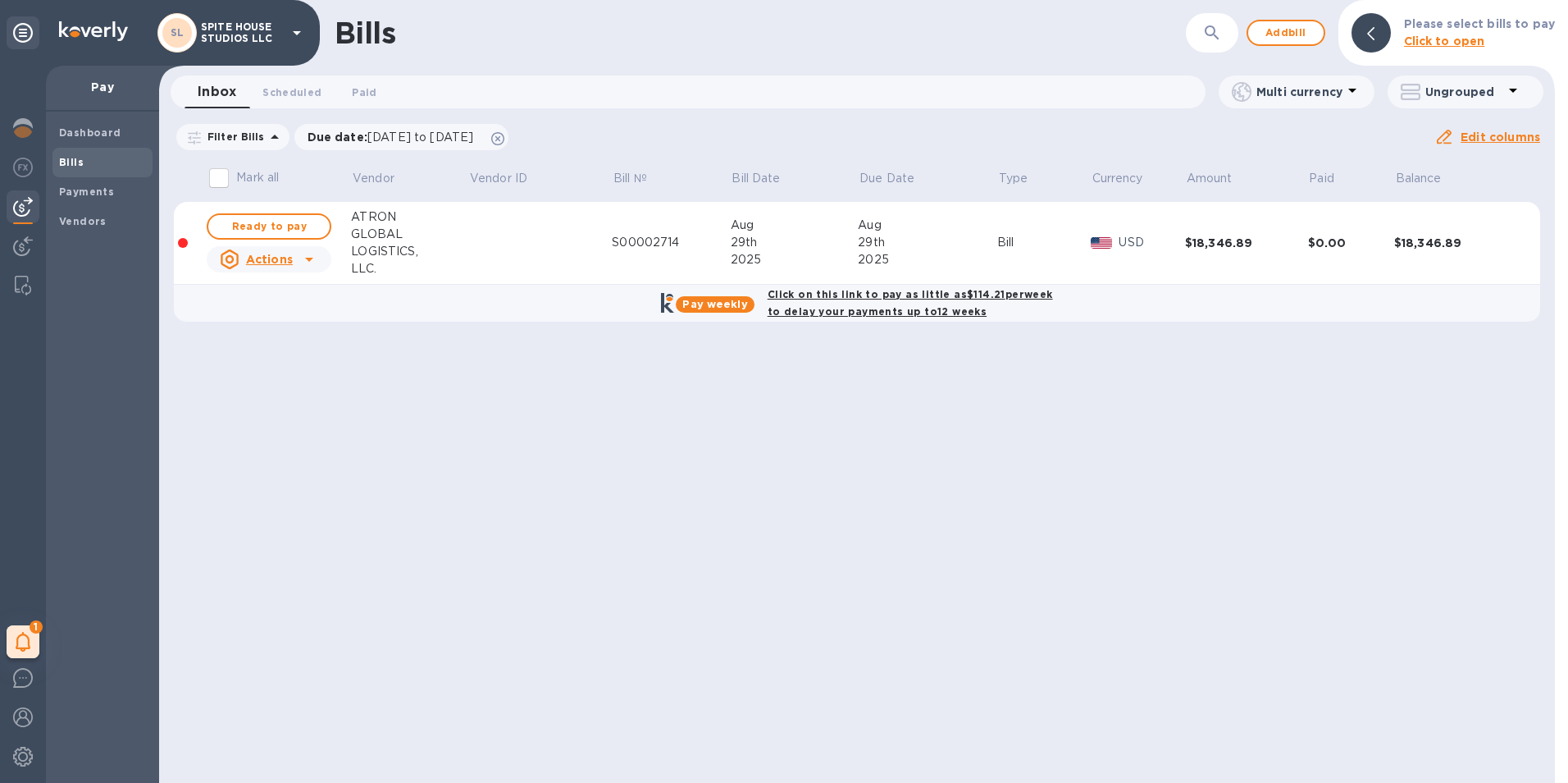
click at [466, 249] on div "LOGISTICS," at bounding box center [409, 251] width 117 height 17
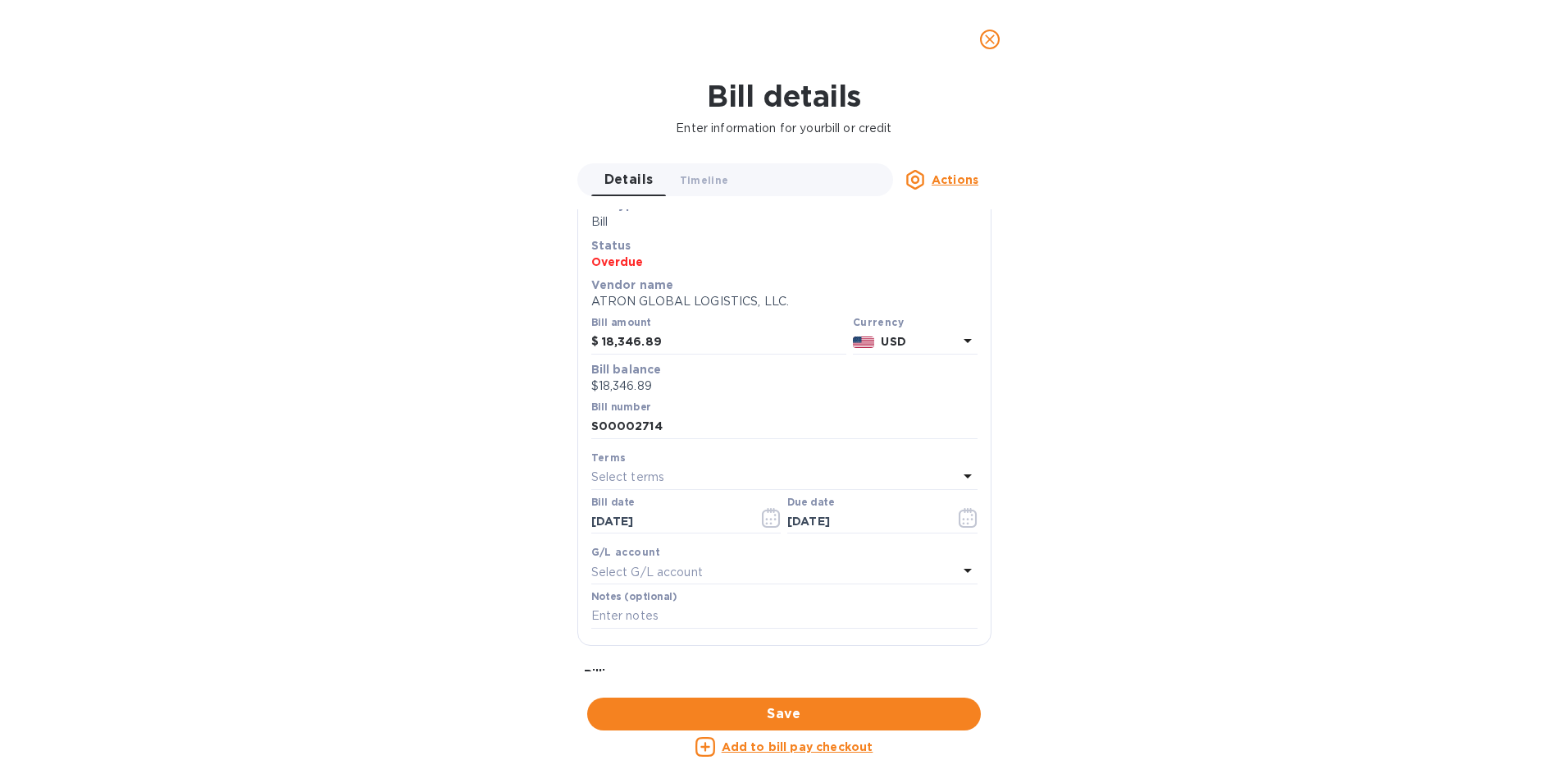
scroll to position [82, 0]
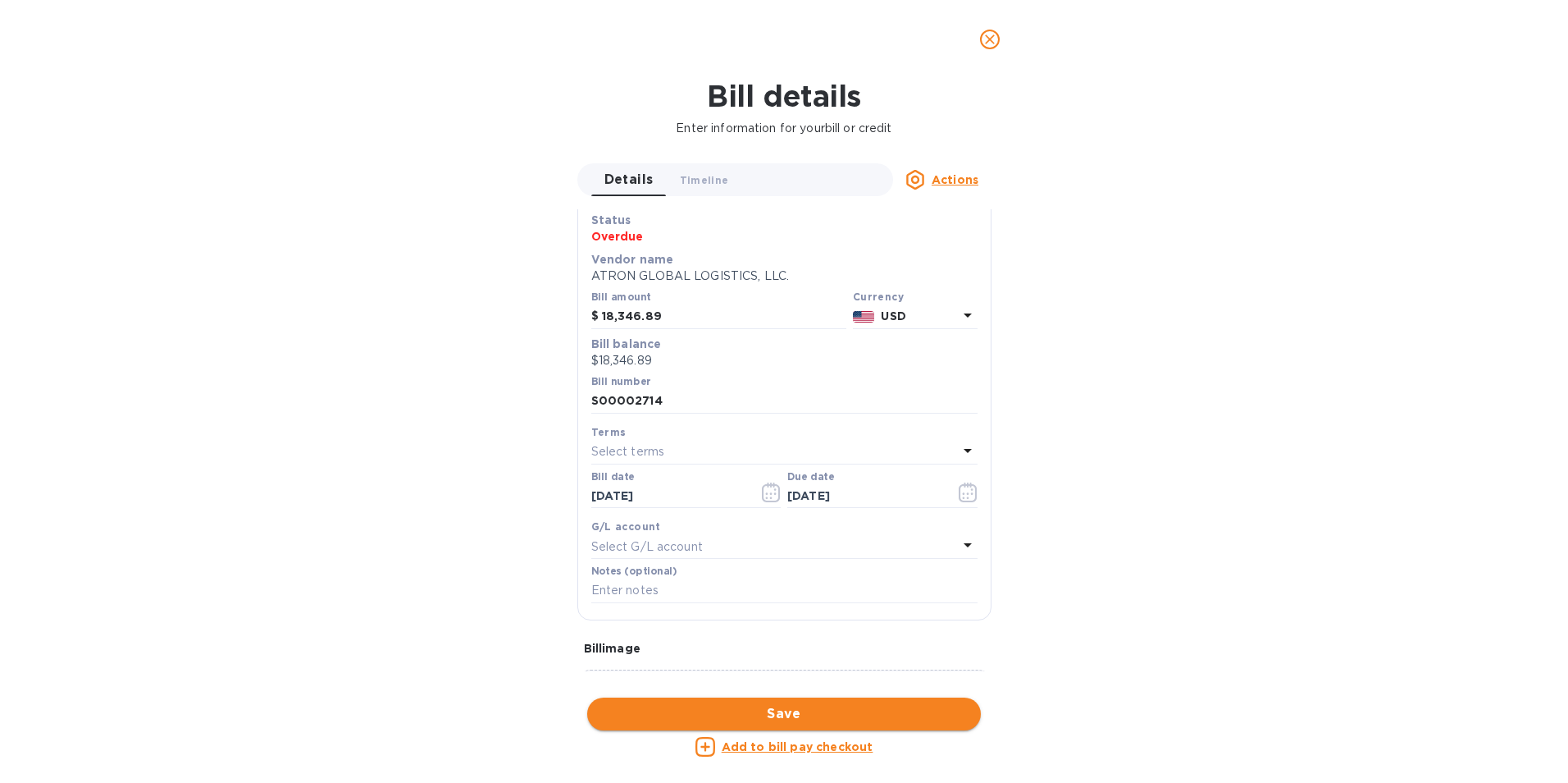
click at [788, 711] on span "Save" at bounding box center [784, 714] width 368 height 20
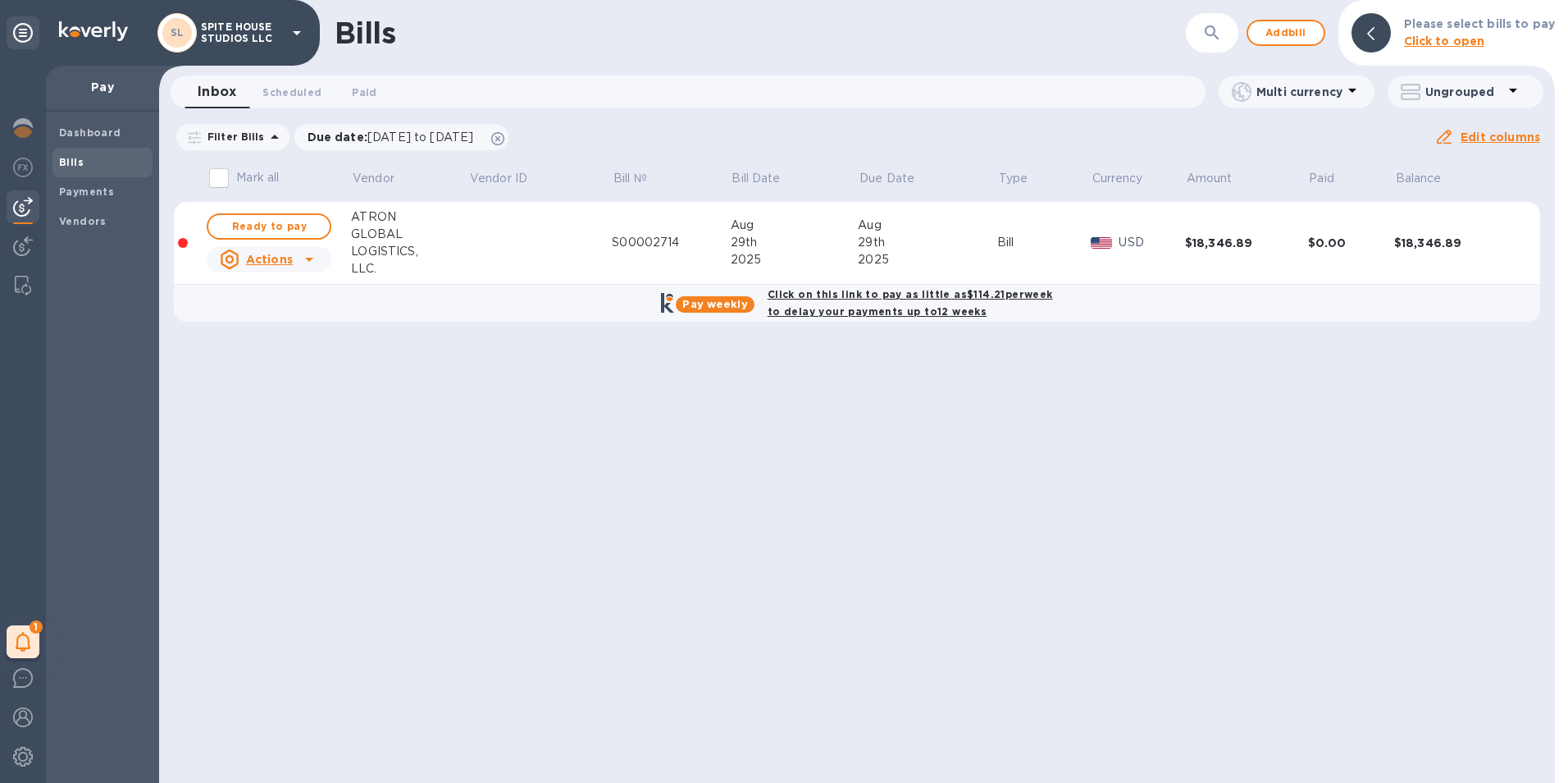
click at [822, 300] on div "Click on this link to pay as little as $114.21 per week to delay your payments …" at bounding box center [910, 303] width 292 height 41
checkbox input "true"
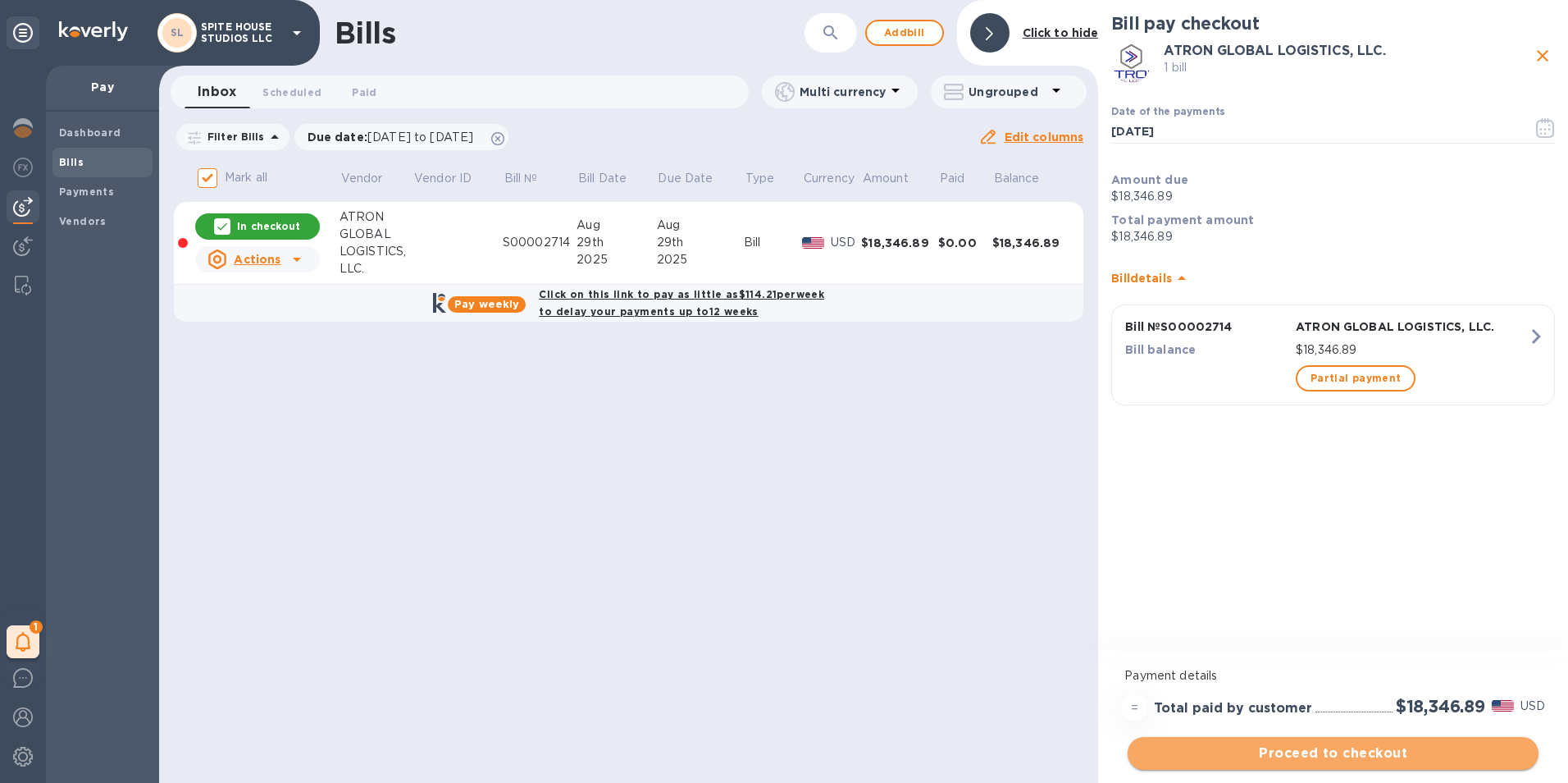
click at [1405, 752] on span "Proceed to checkout" at bounding box center [1333, 753] width 385 height 20
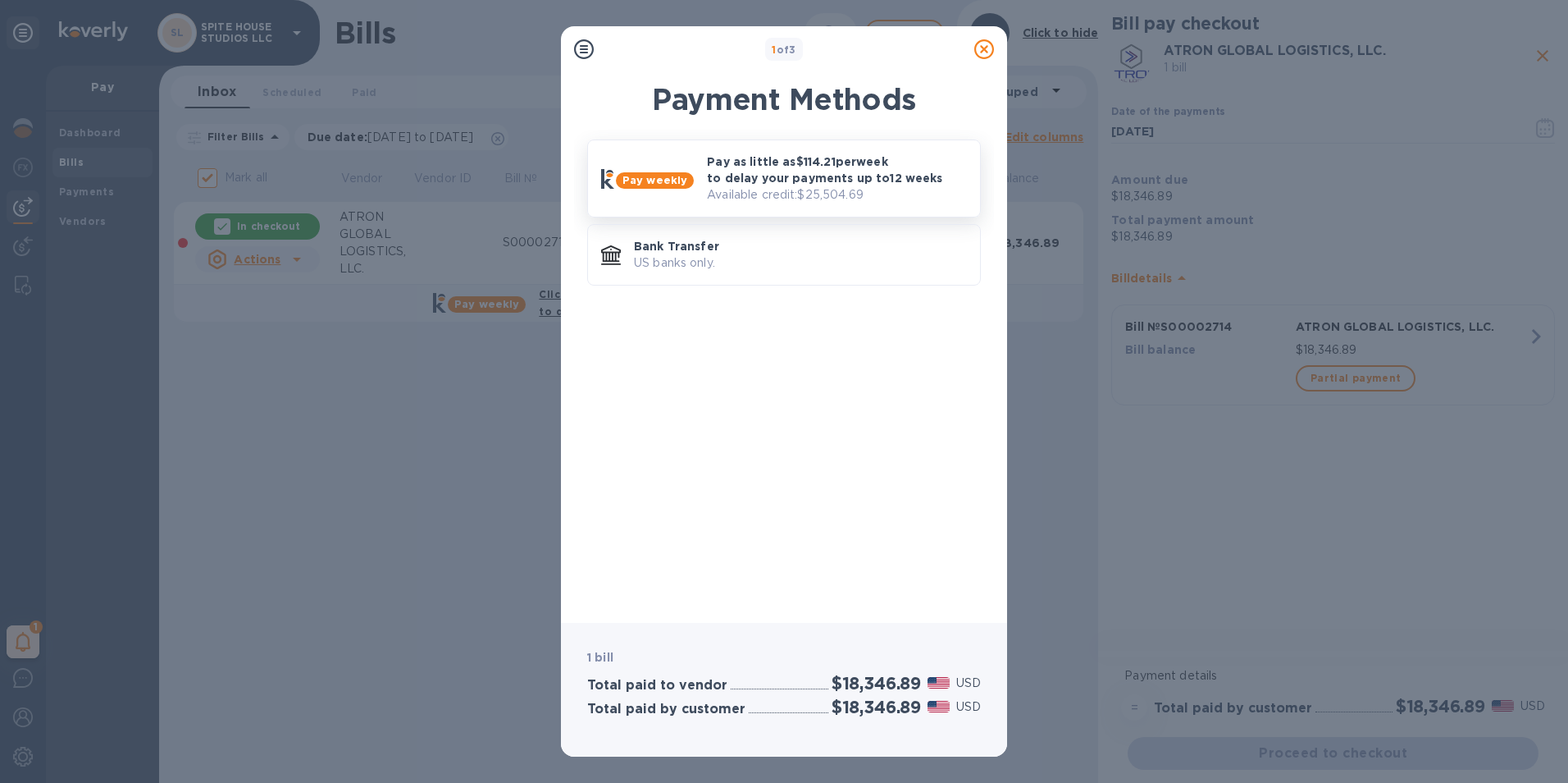
click at [827, 183] on p "Pay as little as $114.21 per week to delay your payments up to 12 weeks" at bounding box center [837, 170] width 260 height 33
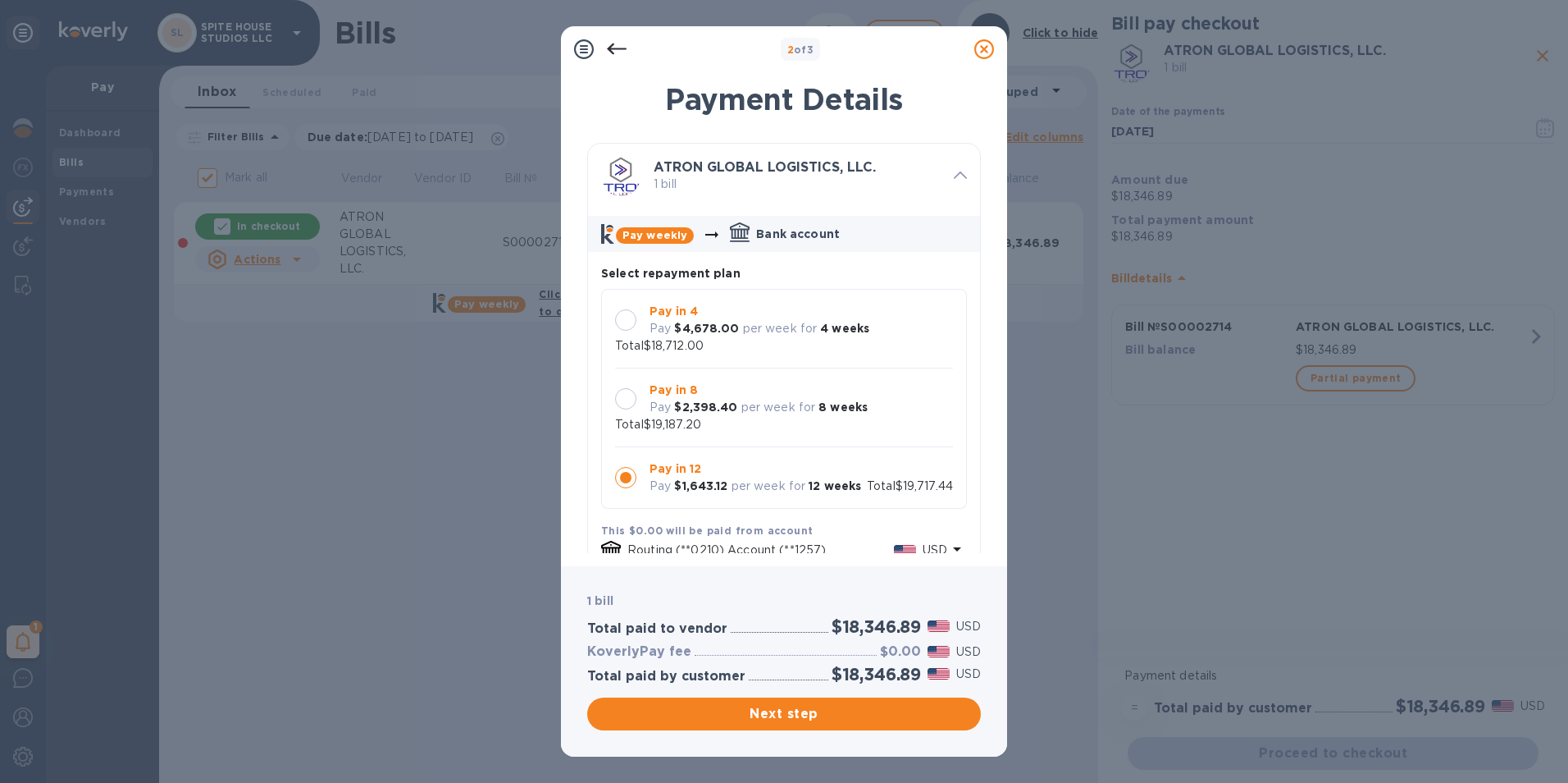
scroll to position [16, 0]
click at [800, 399] on p "per week for" at bounding box center [778, 408] width 75 height 17
click at [886, 702] on button "Next step" at bounding box center [784, 714] width 394 height 33
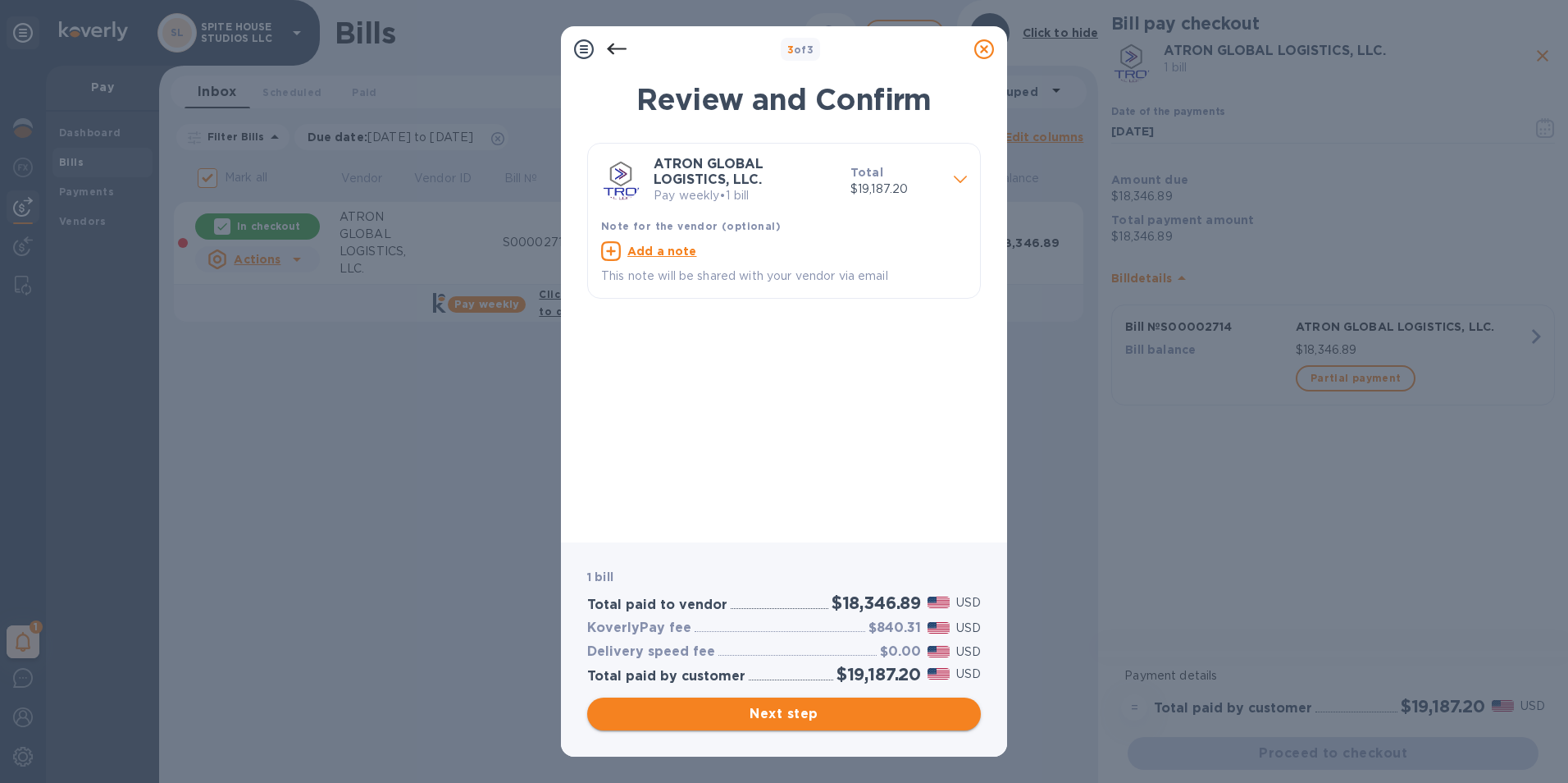
click at [890, 718] on span "Next step" at bounding box center [784, 714] width 368 height 20
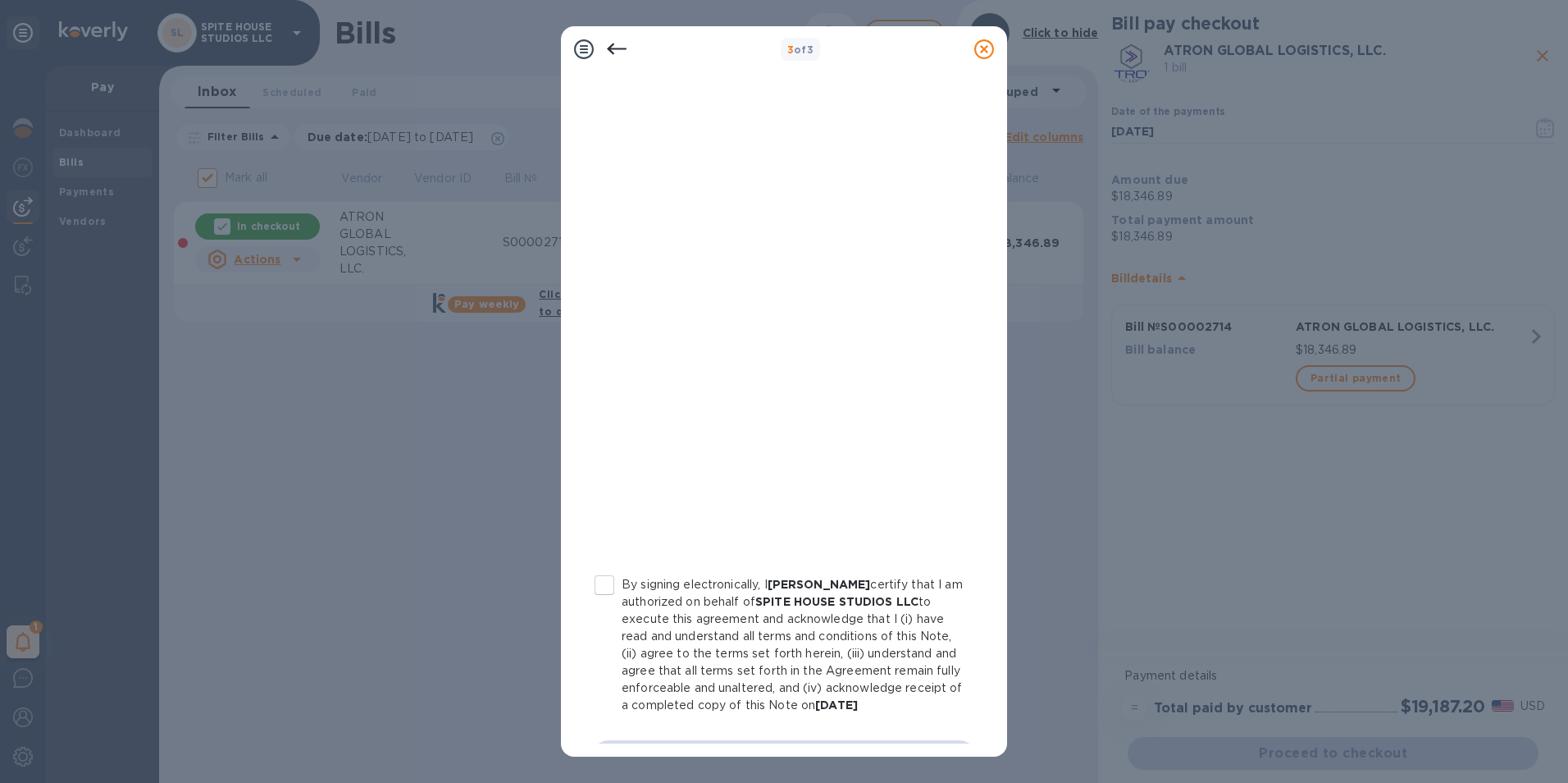
scroll to position [152, 0]
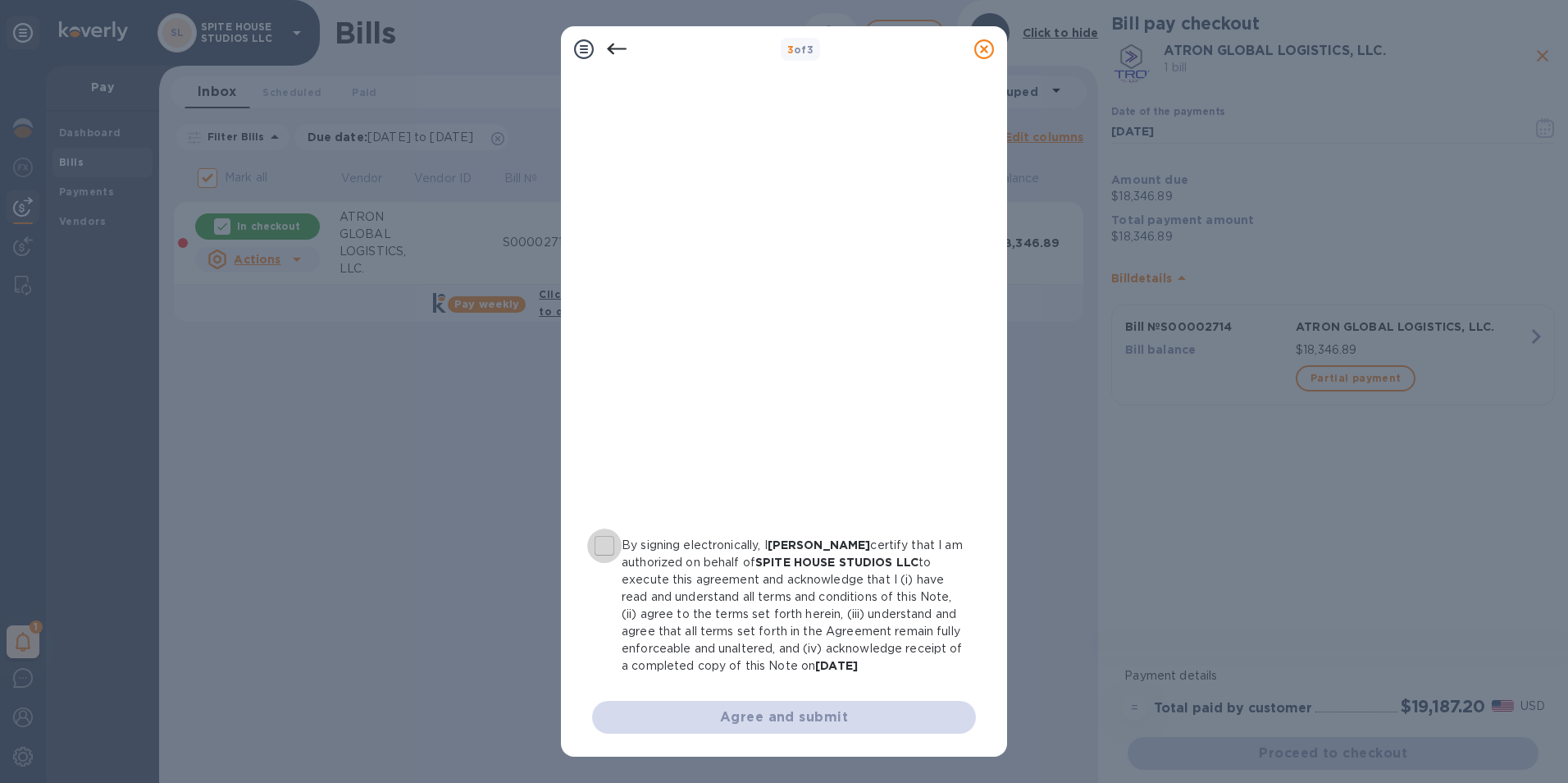
click at [603, 537] on input "By signing electronically, I [PERSON_NAME] certify that I am authorized on beha…" at bounding box center [604, 545] width 35 height 35
checkbox input "true"
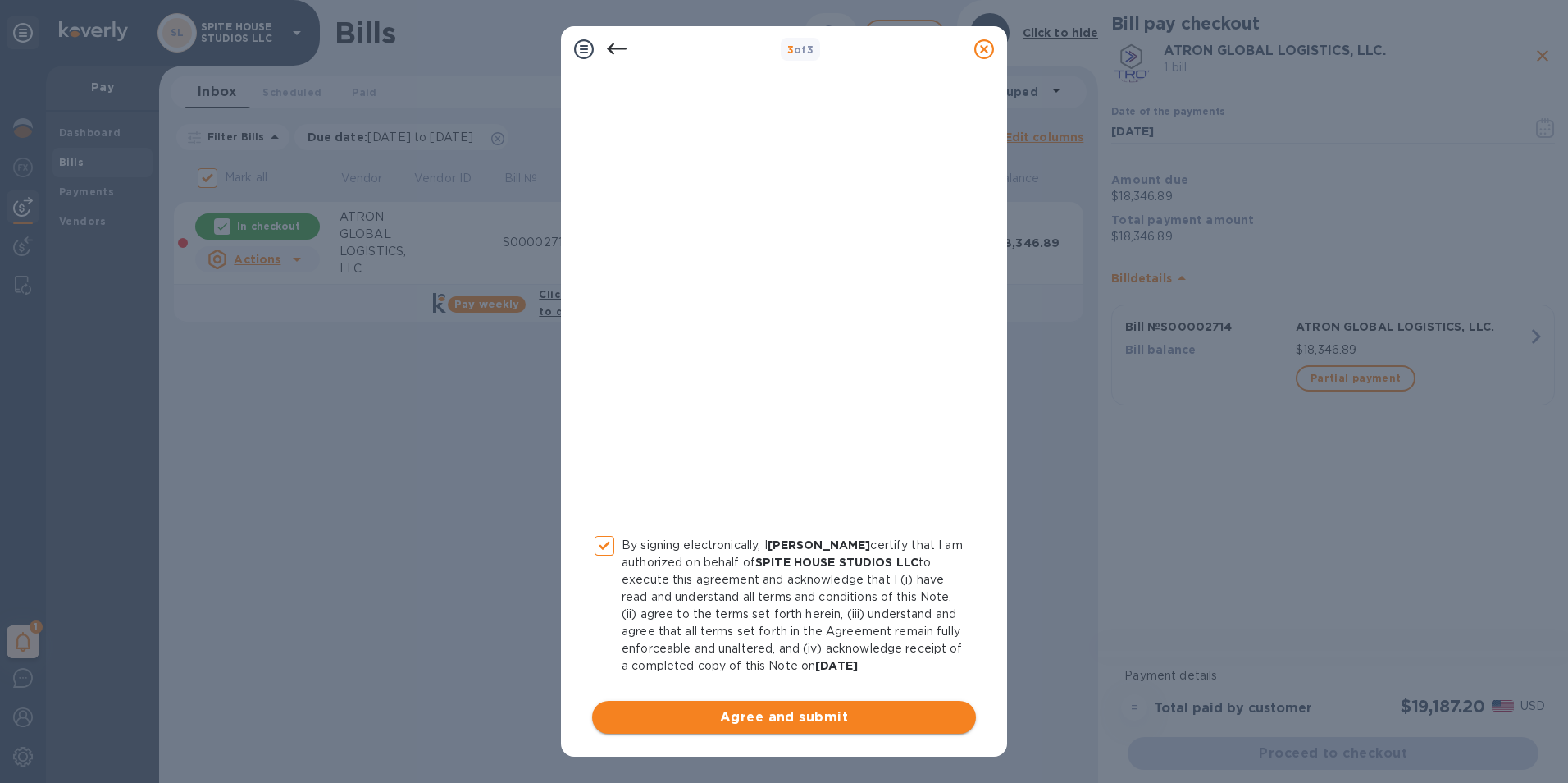
click at [718, 710] on span "Agree and submit" at bounding box center [784, 717] width 358 height 20
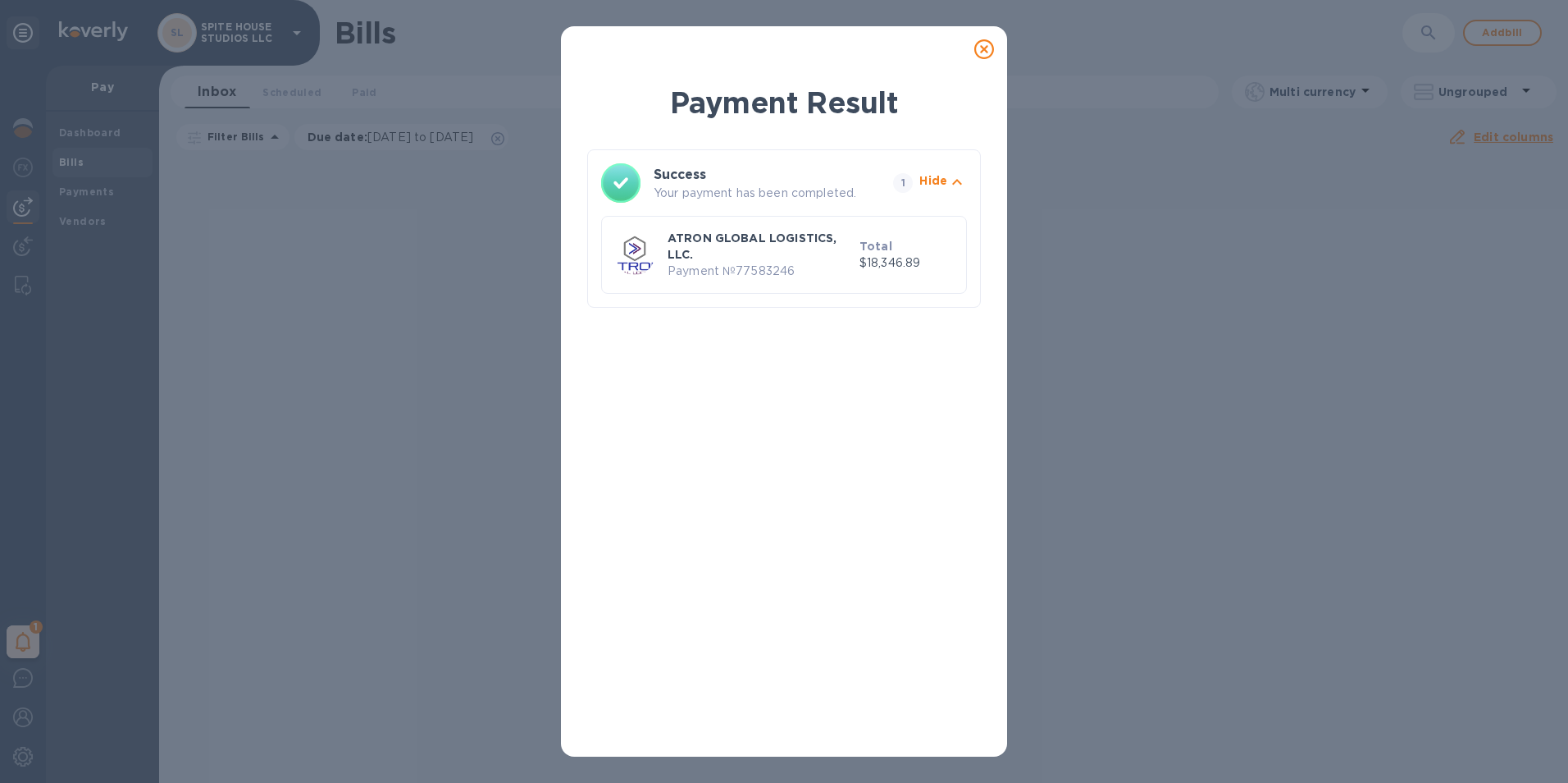
click at [984, 49] on icon at bounding box center [984, 49] width 20 height 20
